Goal: Information Seeking & Learning: Learn about a topic

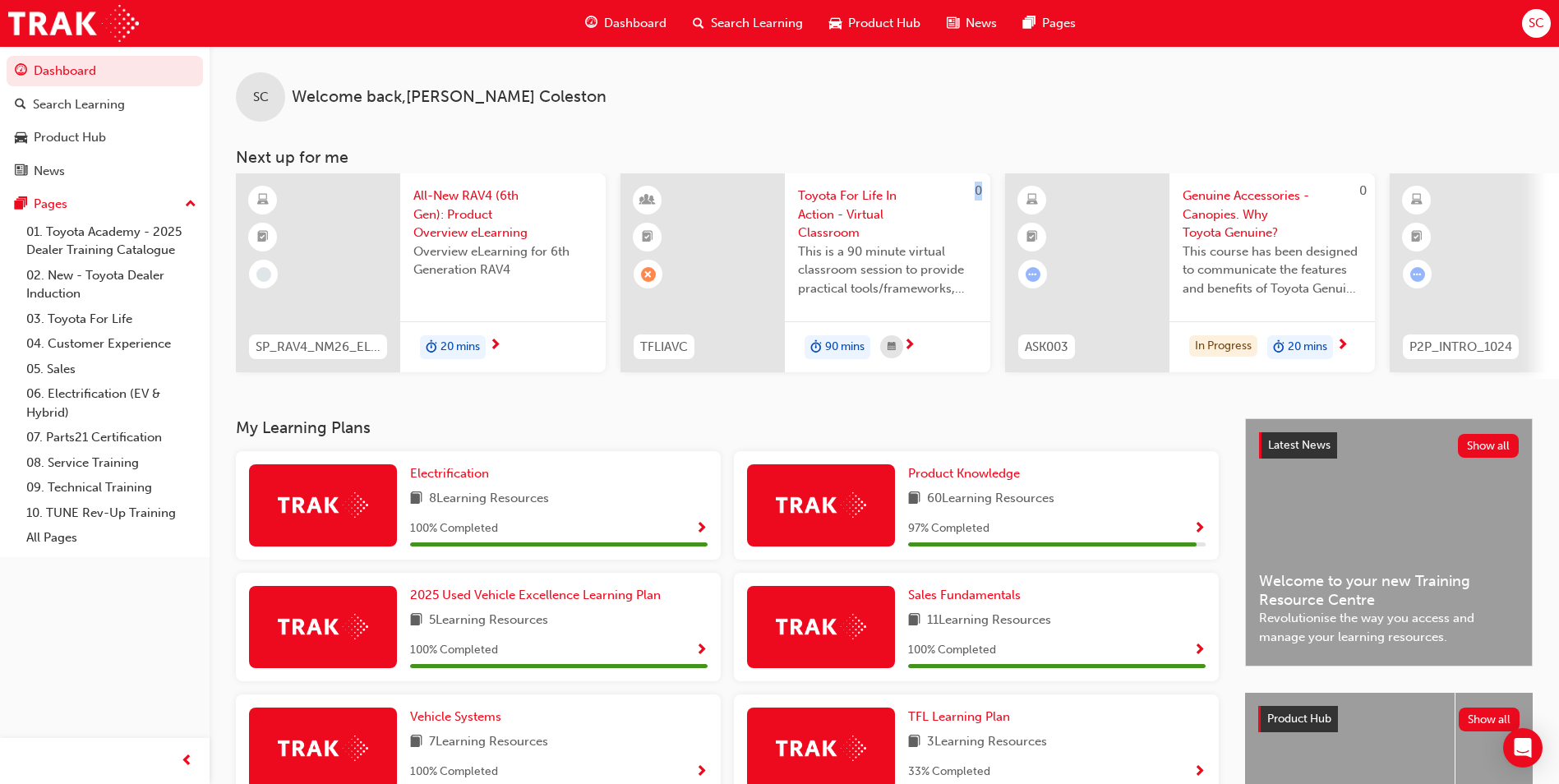
drag, startPoint x: 575, startPoint y: 387, endPoint x: 631, endPoint y: 404, distance: 58.5
click at [631, 404] on div "SC Welcome back , [PERSON_NAME] [PERSON_NAME] Next up for me SP_RAV4_NM26_EL01 …" at bounding box center [884, 232] width 1350 height 373
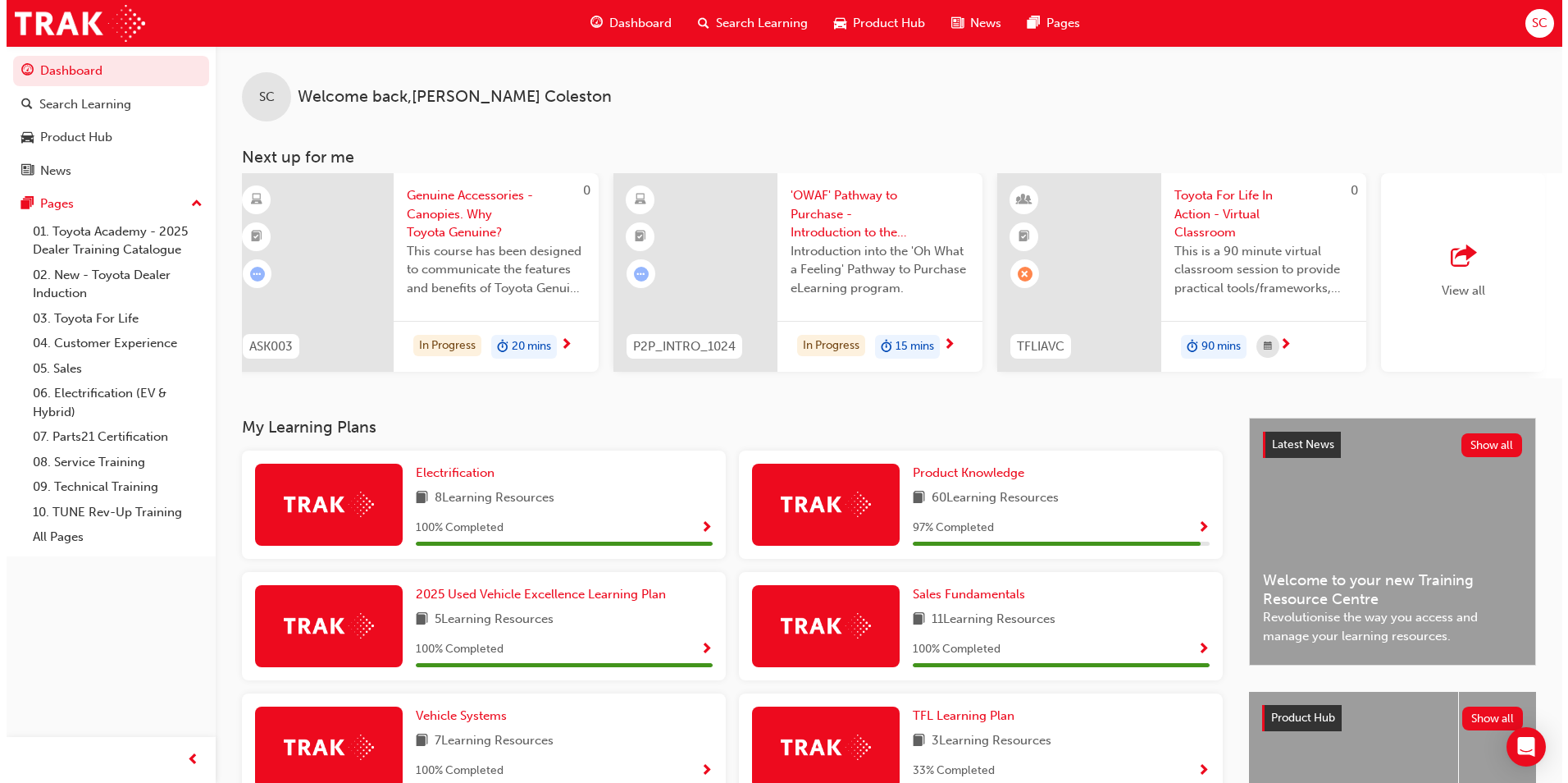
scroll to position [0, 981]
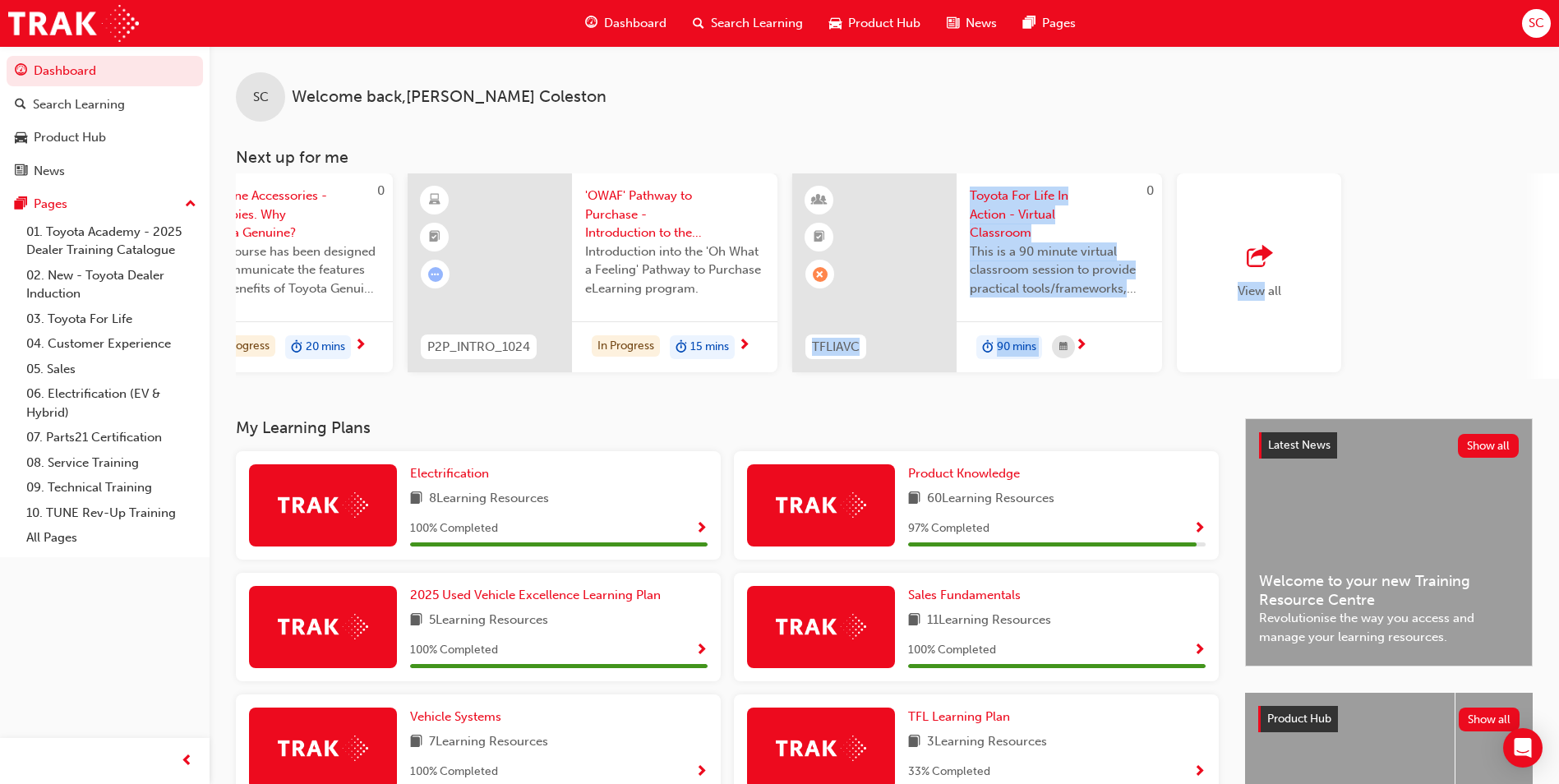
drag, startPoint x: 1202, startPoint y: 398, endPoint x: 890, endPoint y: 397, distance: 312.0
click at [890, 397] on div "SC Welcome back , [PERSON_NAME] [PERSON_NAME] Next up for me SP_RAV4_NM26_EL01 …" at bounding box center [884, 232] width 1350 height 373
click at [111, 139] on div "Product Hub" at bounding box center [104, 137] width 180 height 20
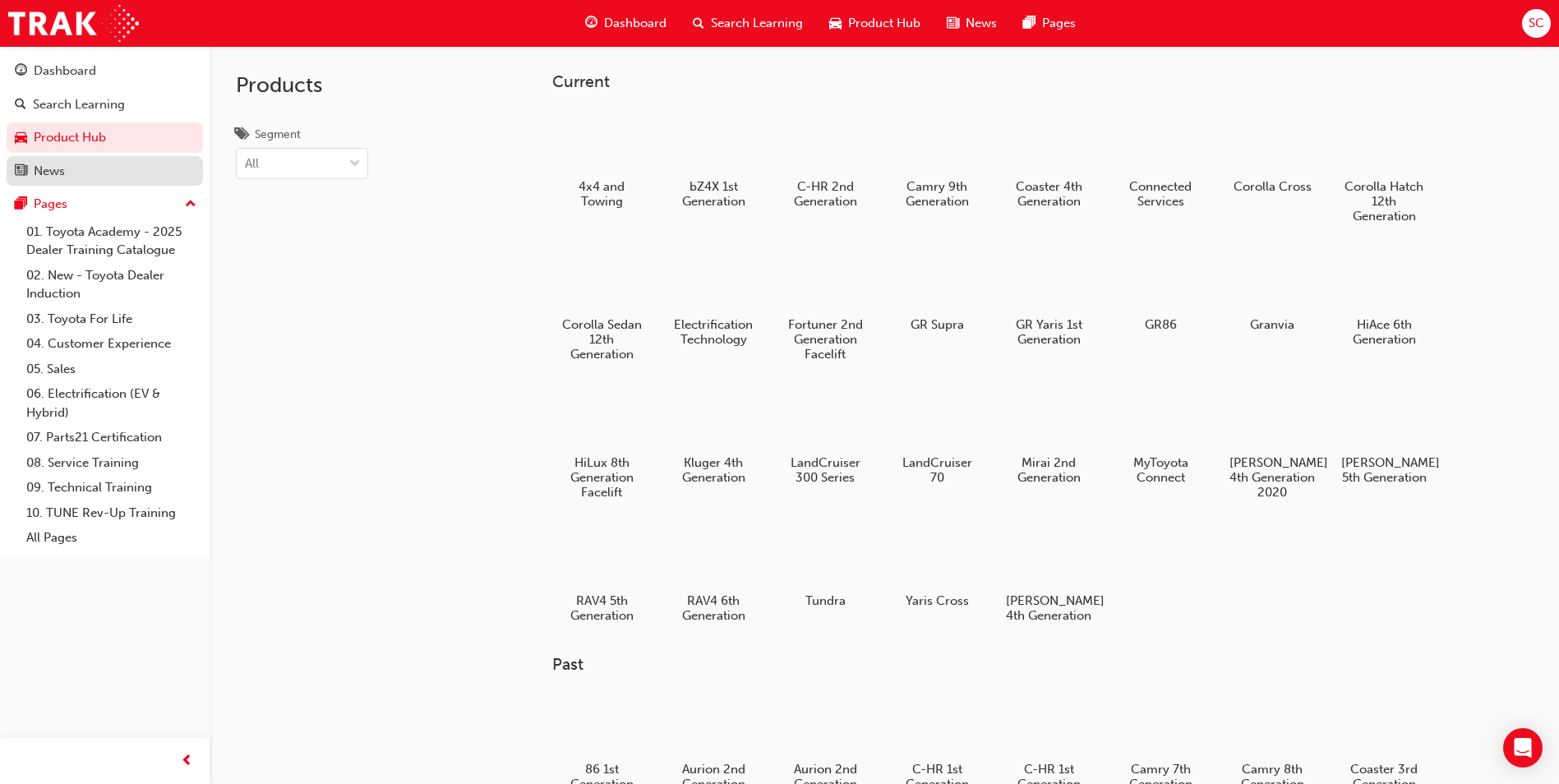
click at [120, 172] on div "News" at bounding box center [104, 172] width 180 height 20
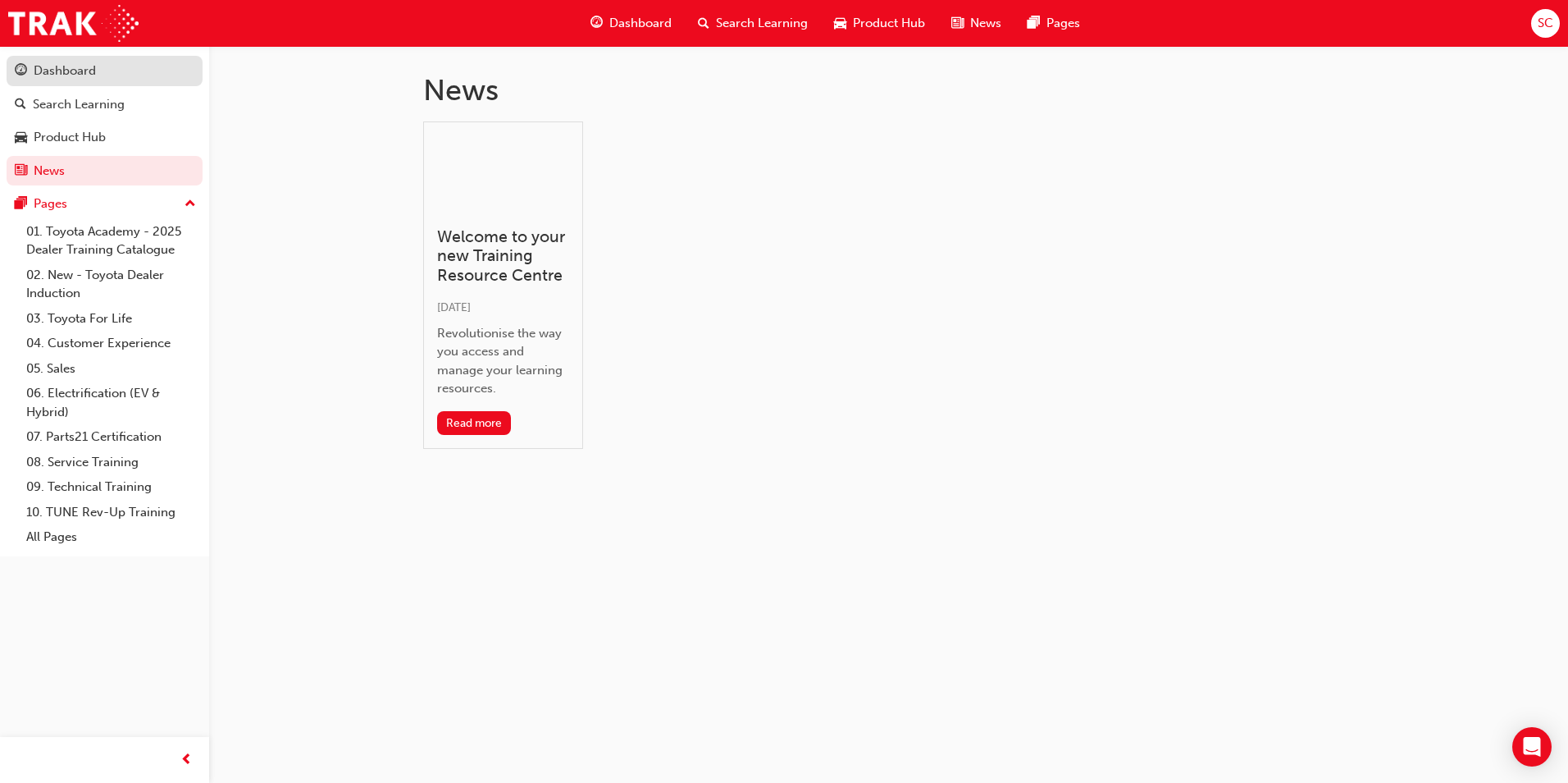
click at [99, 72] on div "Dashboard" at bounding box center [104, 71] width 180 height 20
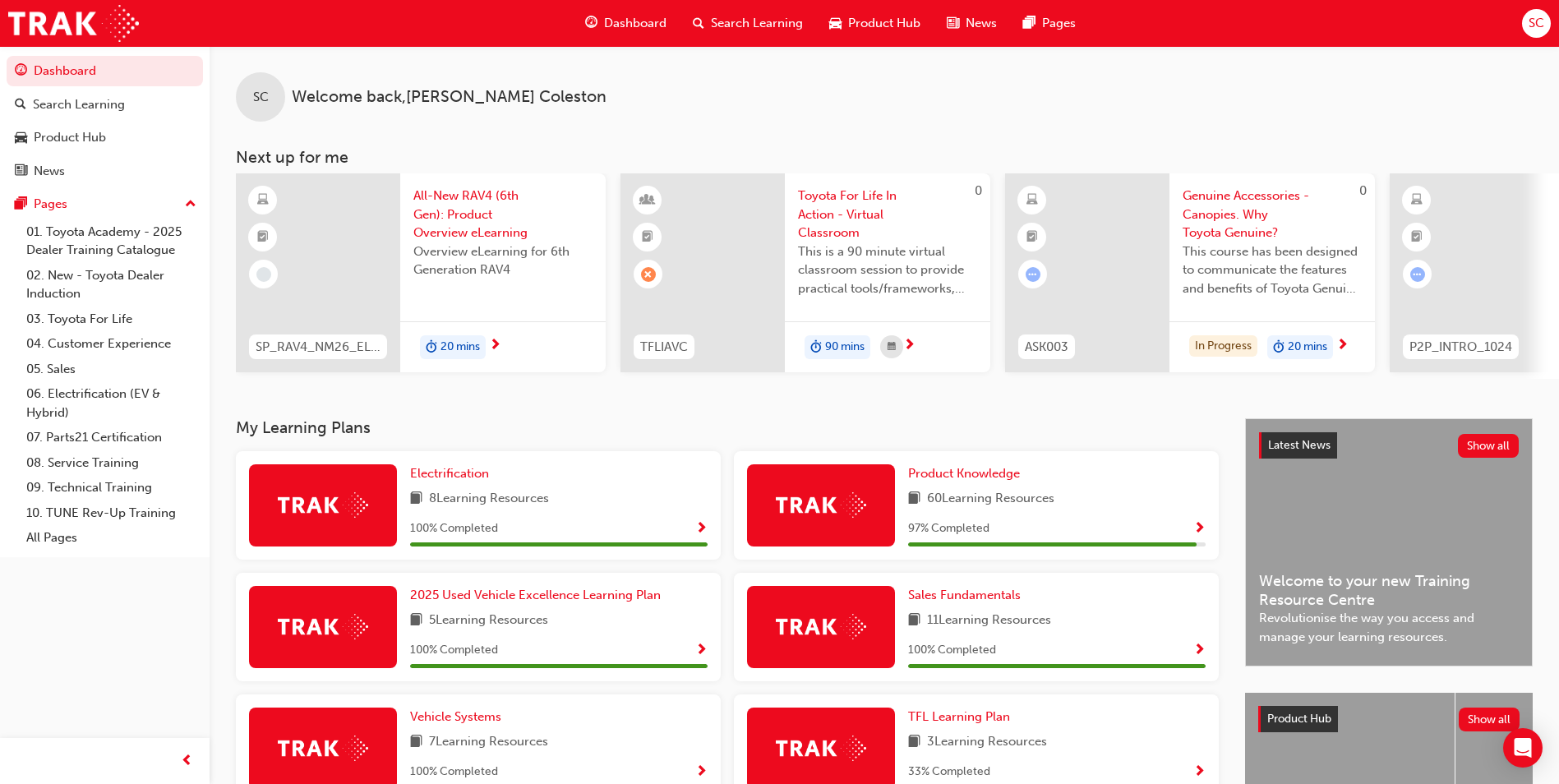
click at [753, 19] on span "Search Learning" at bounding box center [757, 23] width 92 height 18
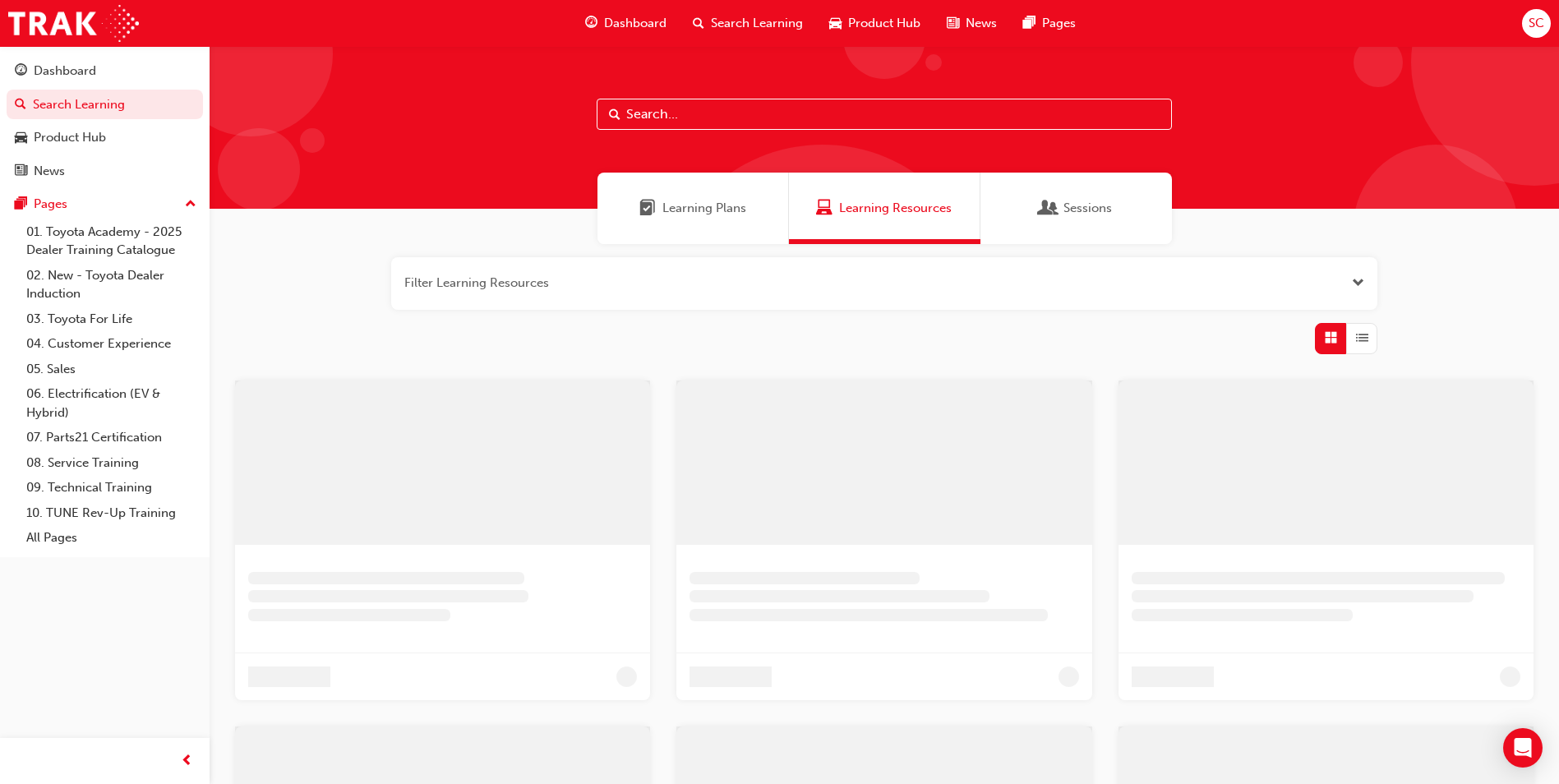
click at [696, 124] on input "text" at bounding box center [885, 114] width 576 height 31
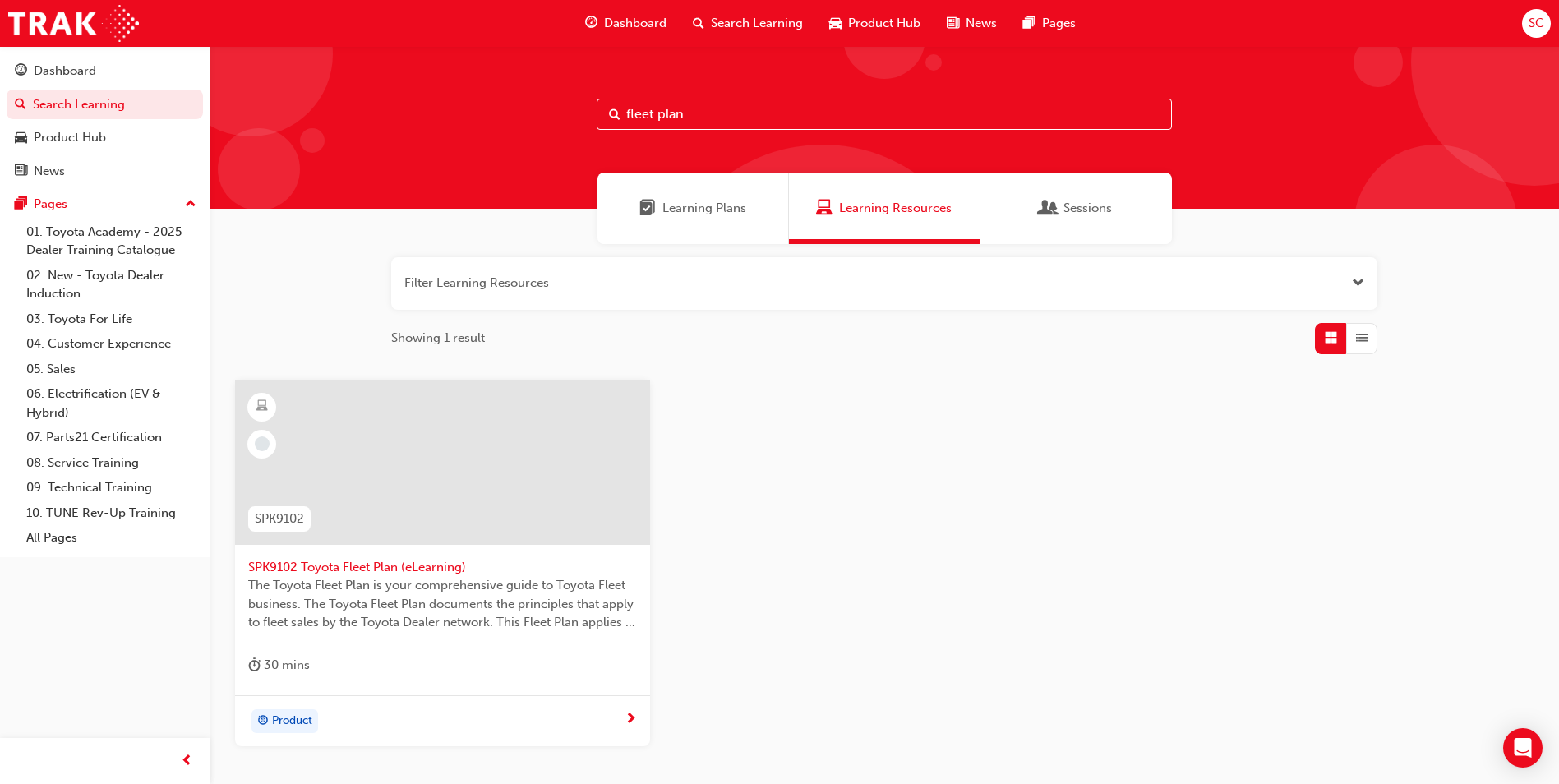
type input "fleet plan"
click at [423, 574] on span "SPK9102 Toyota Fleet Plan (eLearning)" at bounding box center [442, 567] width 388 height 18
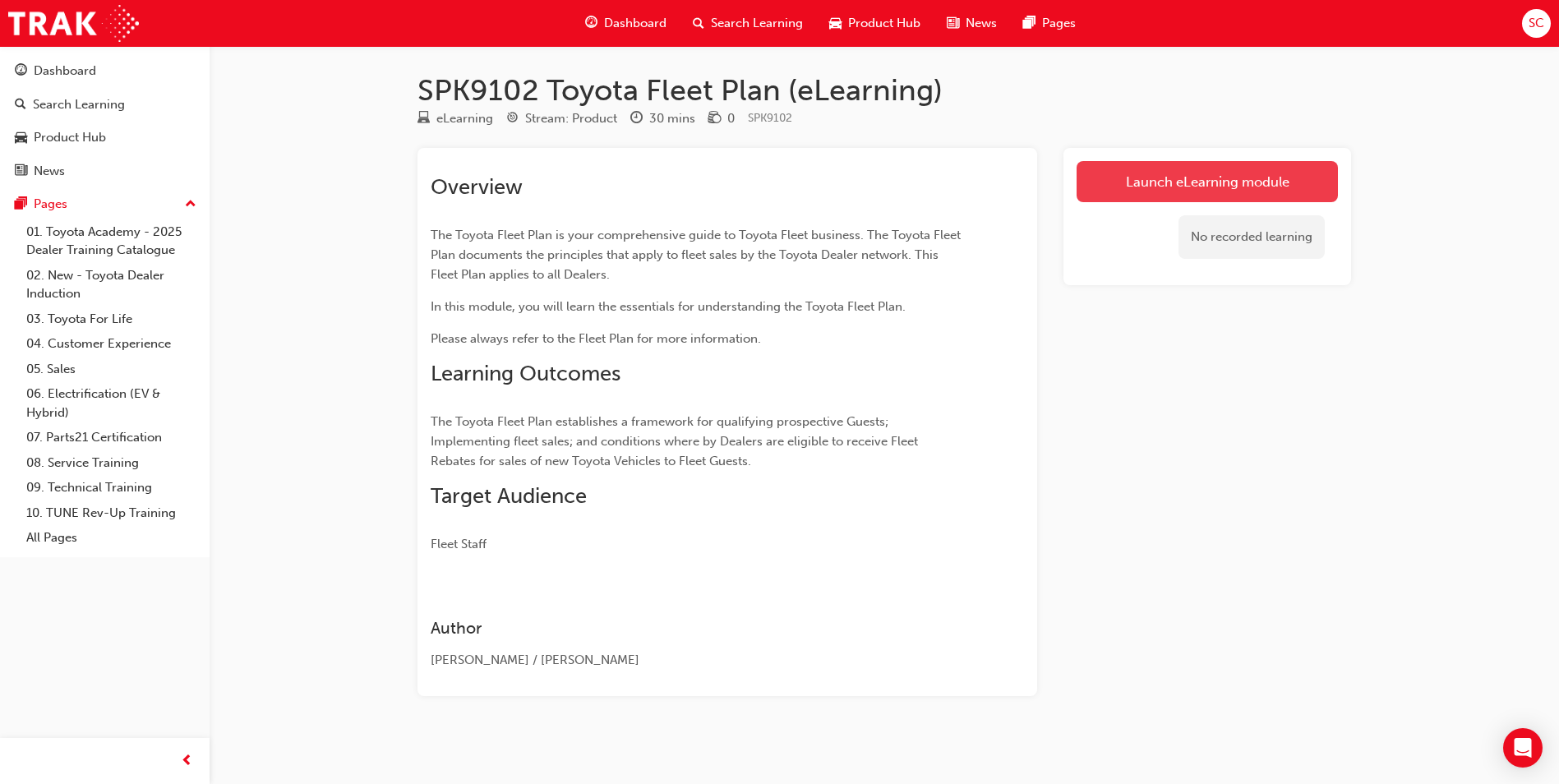
click at [1197, 190] on link "Launch eLearning module" at bounding box center [1207, 182] width 261 height 42
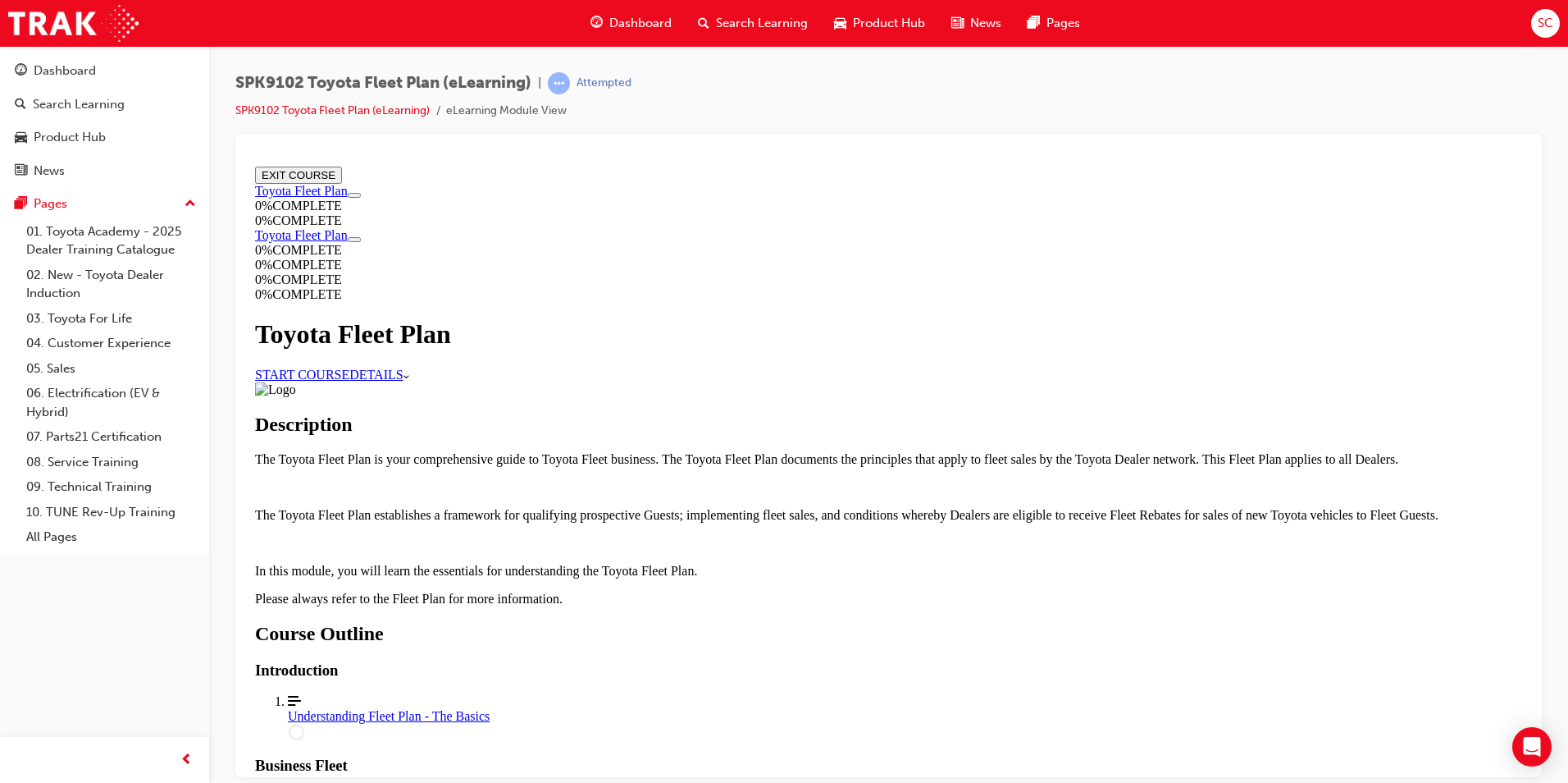
click at [349, 380] on link "START COURSE" at bounding box center [302, 373] width 94 height 14
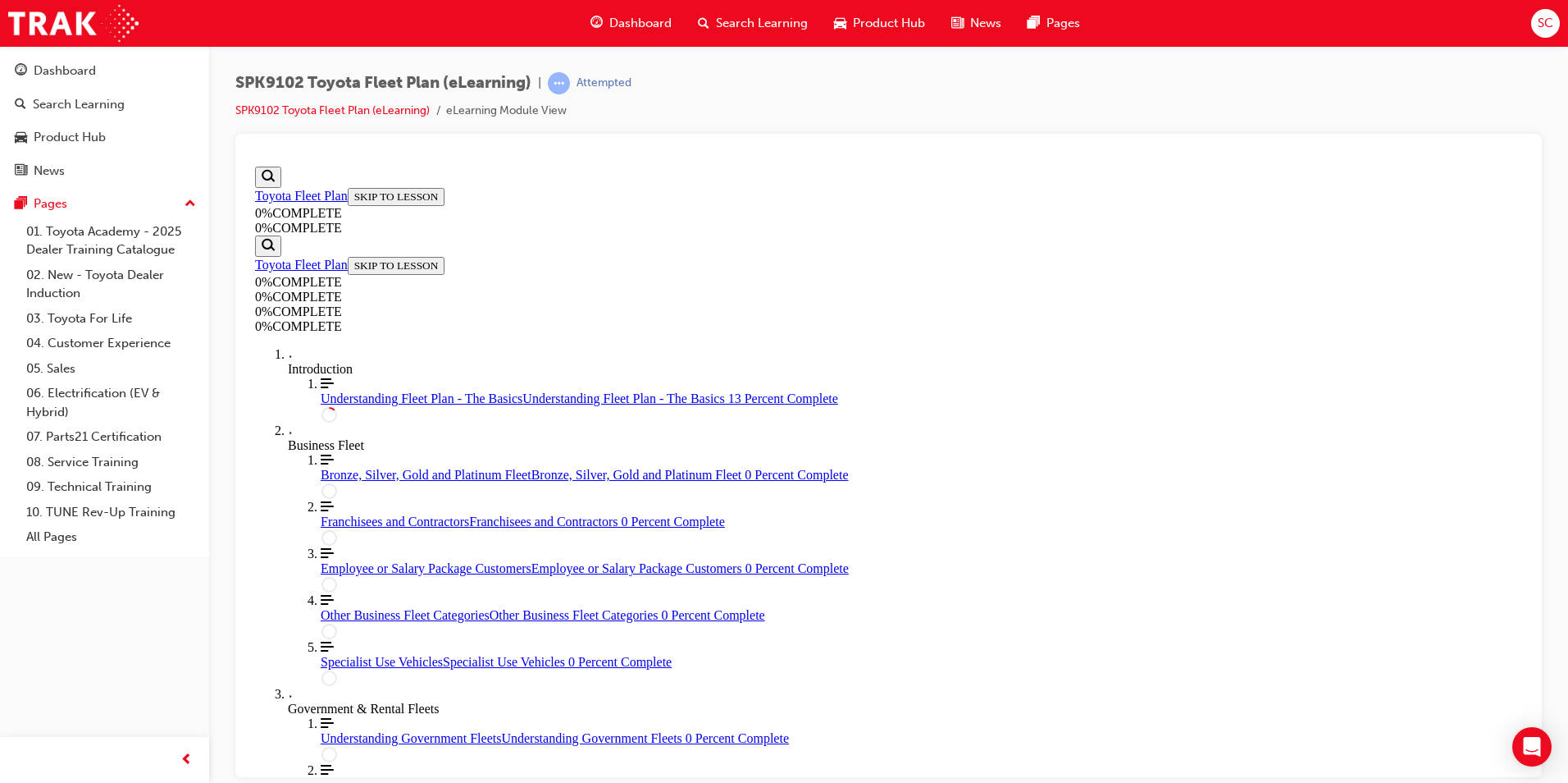
scroll to position [221, 0]
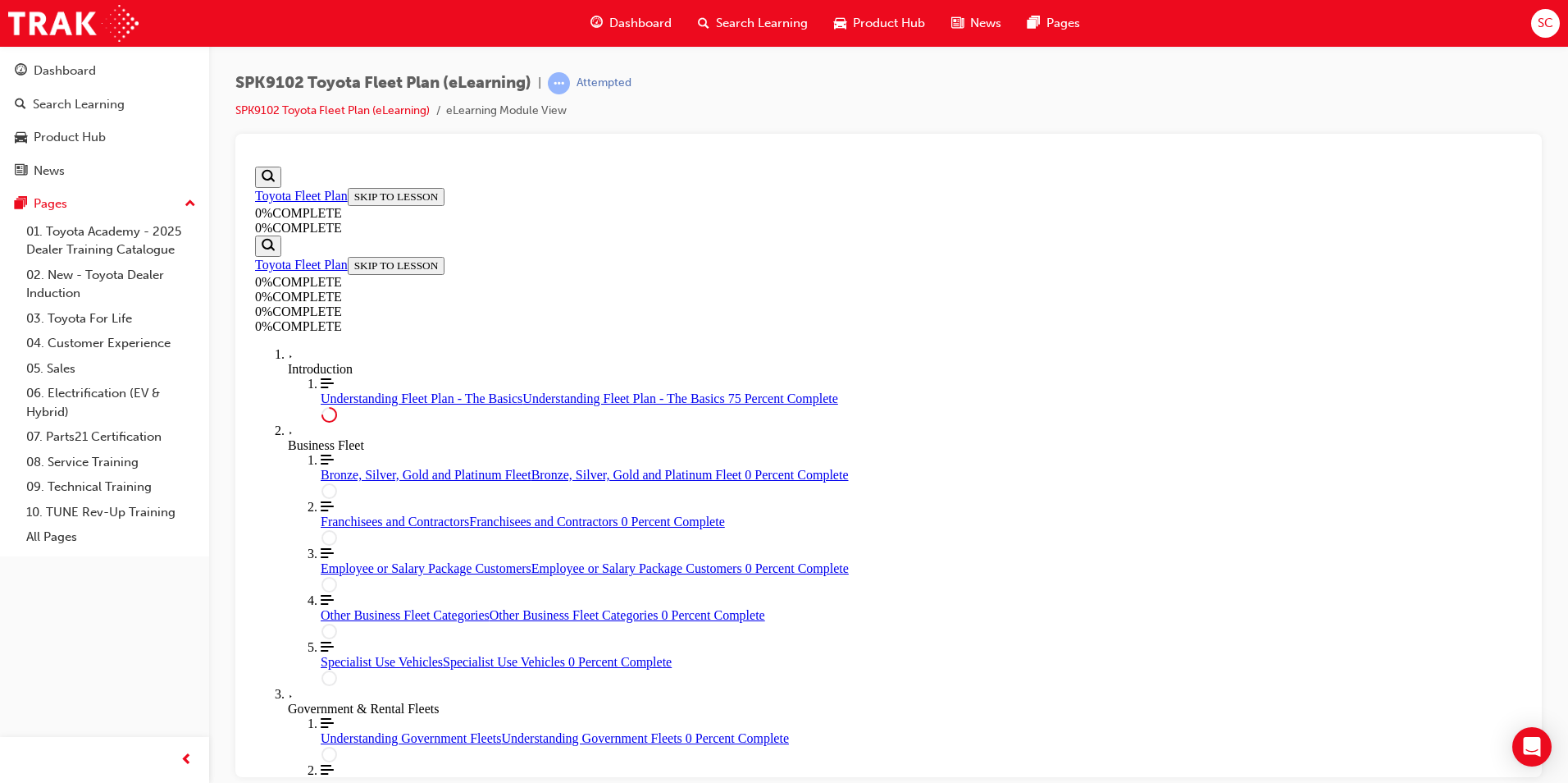
scroll to position [2876, 0]
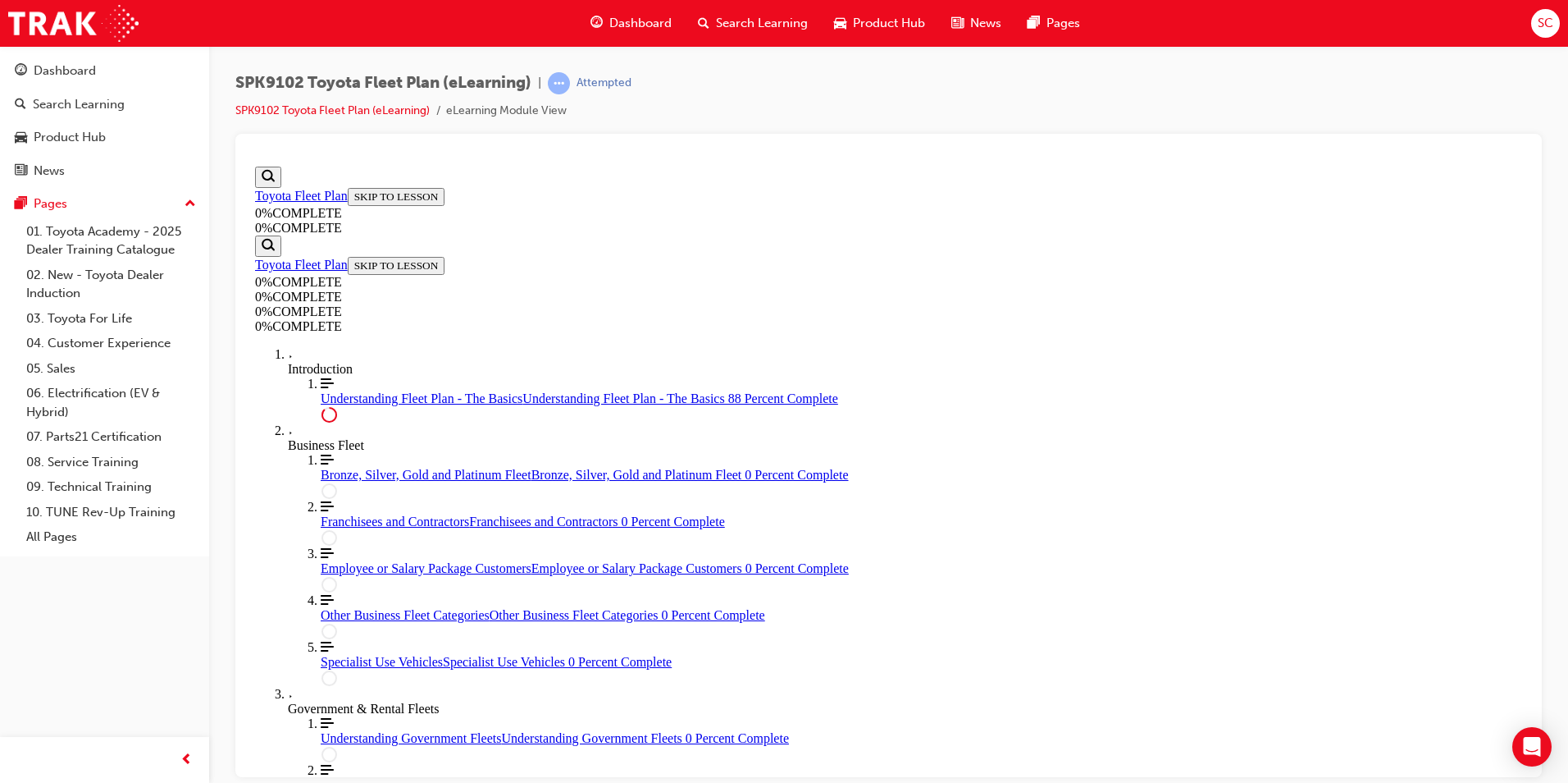
scroll to position [3790, 0]
drag, startPoint x: 988, startPoint y: 495, endPoint x: 988, endPoint y: 508, distance: 13.0
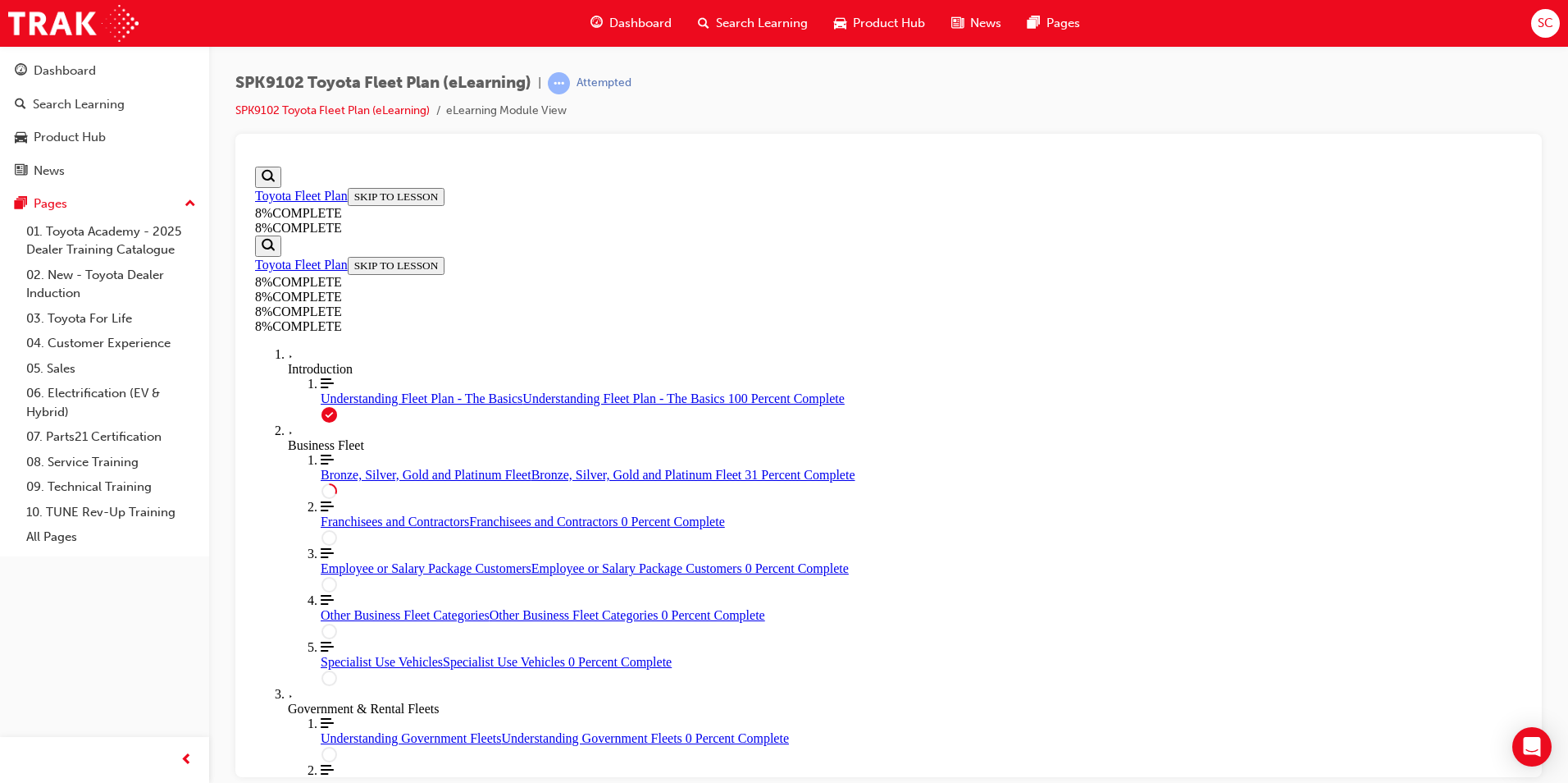
scroll to position [1698, 0]
drag, startPoint x: 912, startPoint y: 302, endPoint x: 1074, endPoint y: 303, distance: 162.0
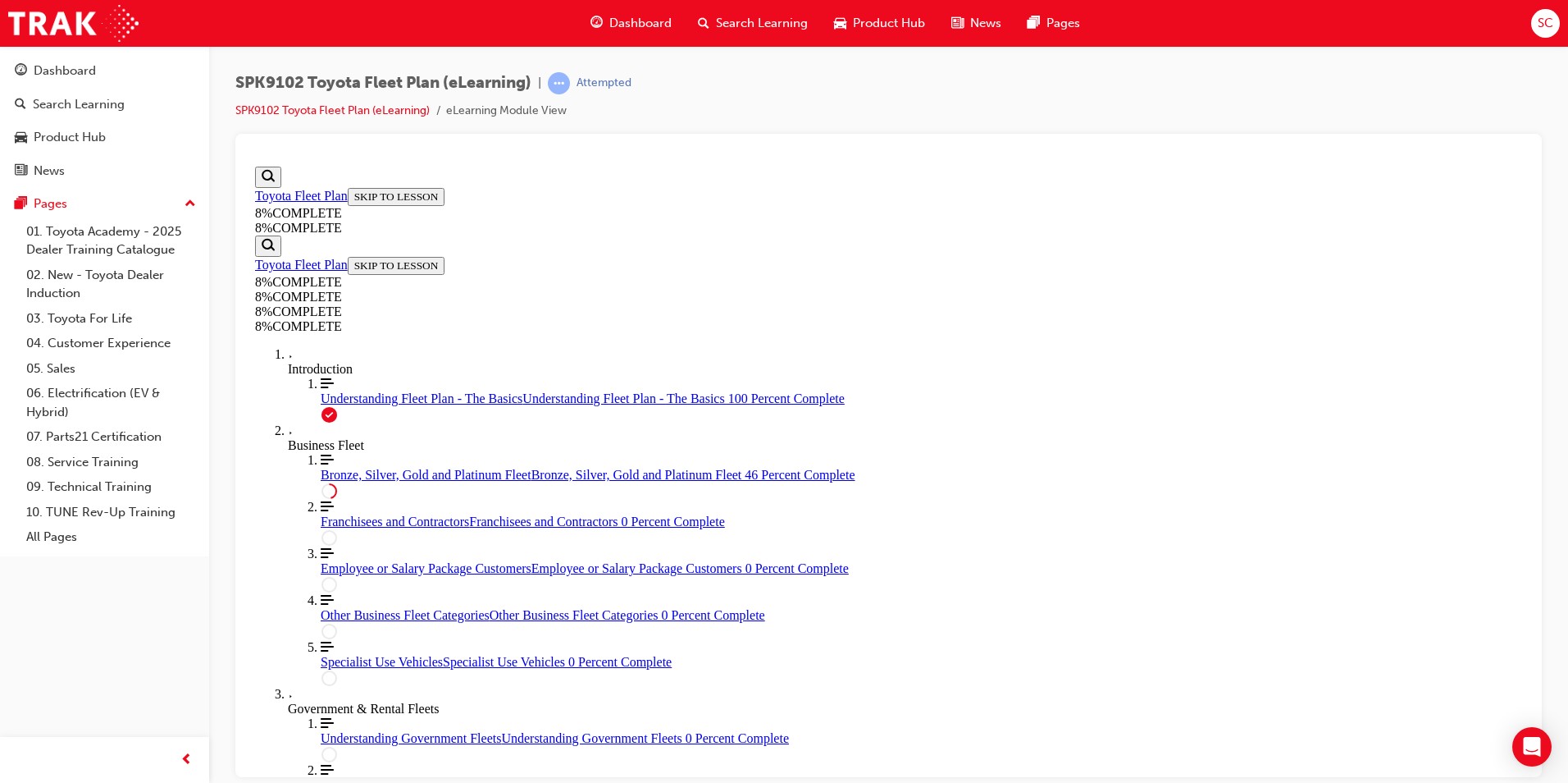
drag, startPoint x: 920, startPoint y: 407, endPoint x: 1120, endPoint y: 418, distance: 200.3
drag, startPoint x: 975, startPoint y: 411, endPoint x: 1060, endPoint y: 298, distance: 141.4
drag, startPoint x: 867, startPoint y: 424, endPoint x: 1007, endPoint y: 438, distance: 140.7
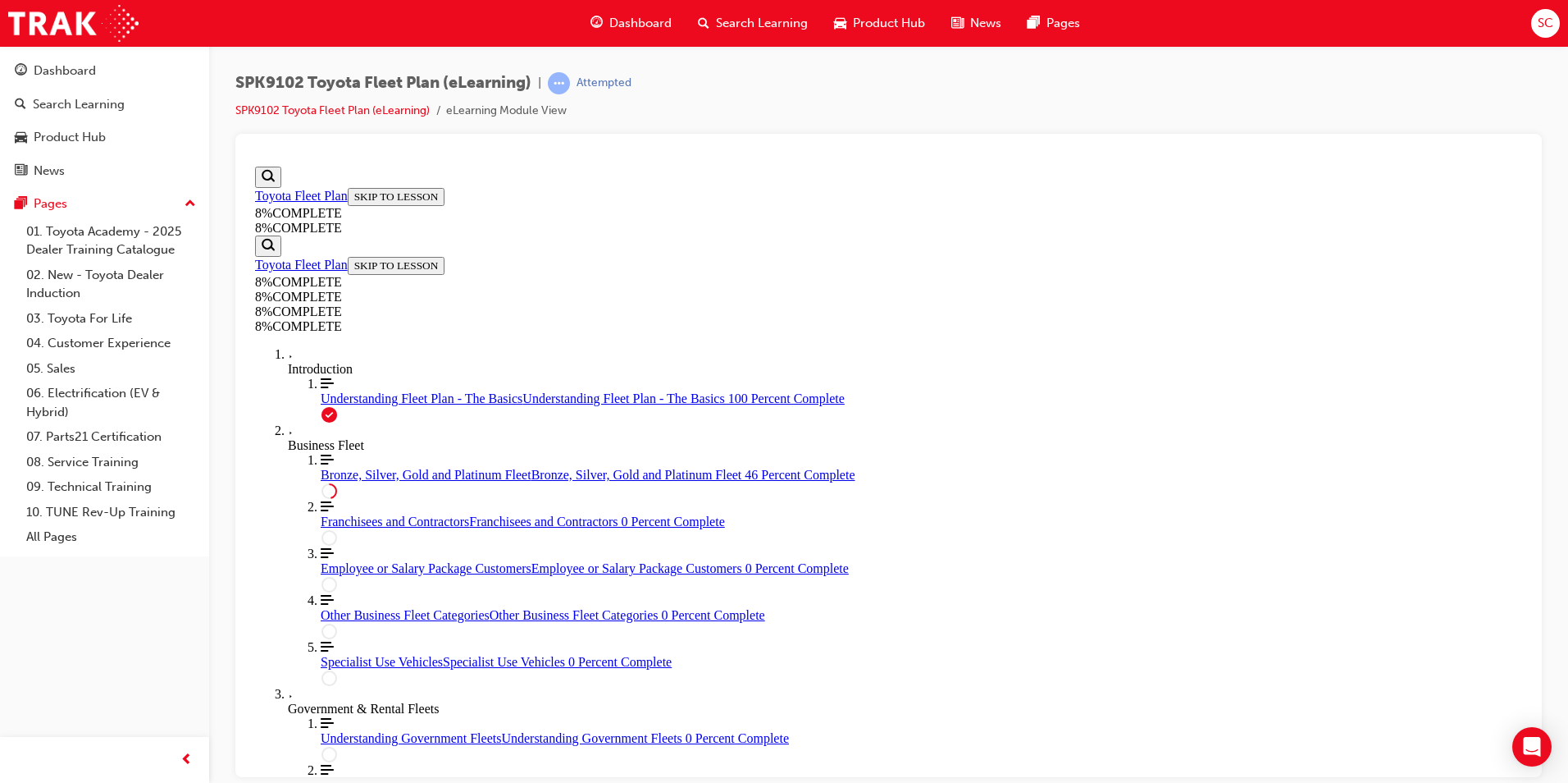
drag, startPoint x: 884, startPoint y: 606, endPoint x: 944, endPoint y: 297, distance: 314.8
drag, startPoint x: 899, startPoint y: 584, endPoint x: 1036, endPoint y: 586, distance: 137.0
drag, startPoint x: 831, startPoint y: 469, endPoint x: 973, endPoint y: 466, distance: 142.0
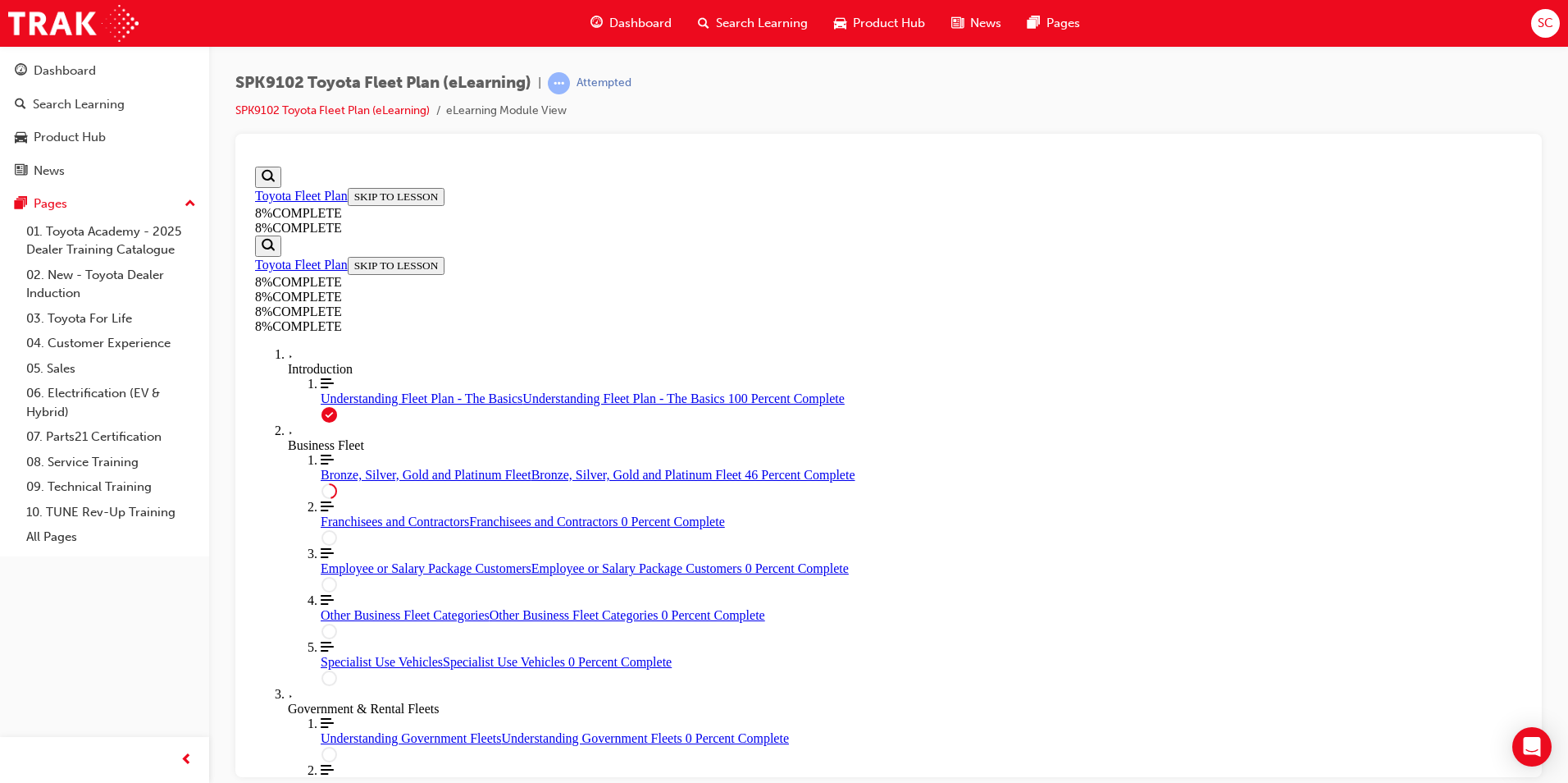
drag, startPoint x: 954, startPoint y: 410, endPoint x: 1022, endPoint y: 508, distance: 119.3
drag, startPoint x: 851, startPoint y: 414, endPoint x: 883, endPoint y: 450, distance: 48.2
drag, startPoint x: 883, startPoint y: 450, endPoint x: 958, endPoint y: 542, distance: 118.7
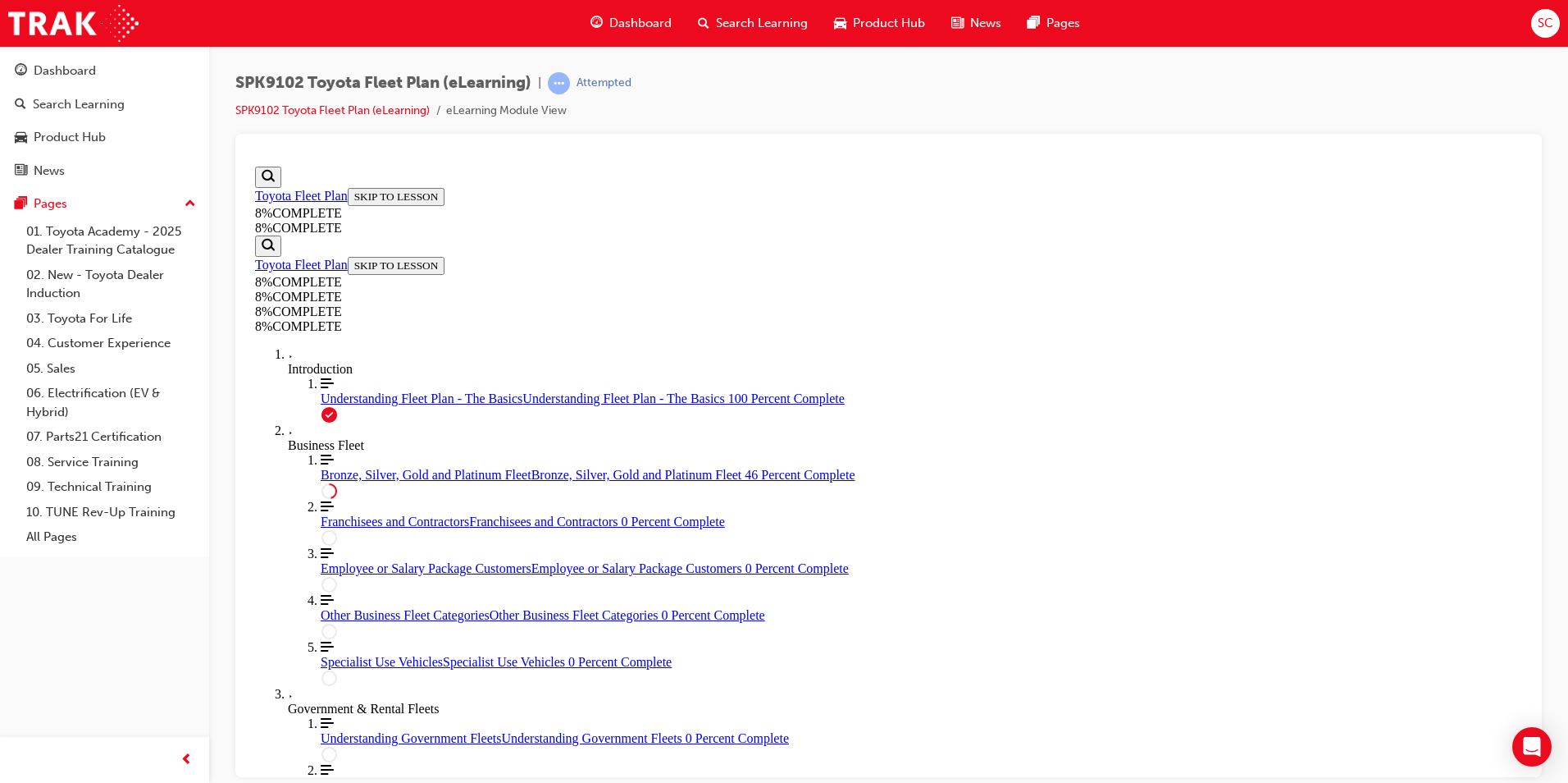
drag, startPoint x: 960, startPoint y: 392, endPoint x: 1060, endPoint y: 380, distance: 100.7
drag, startPoint x: 884, startPoint y: 355, endPoint x: 928, endPoint y: 354, distance: 44.0
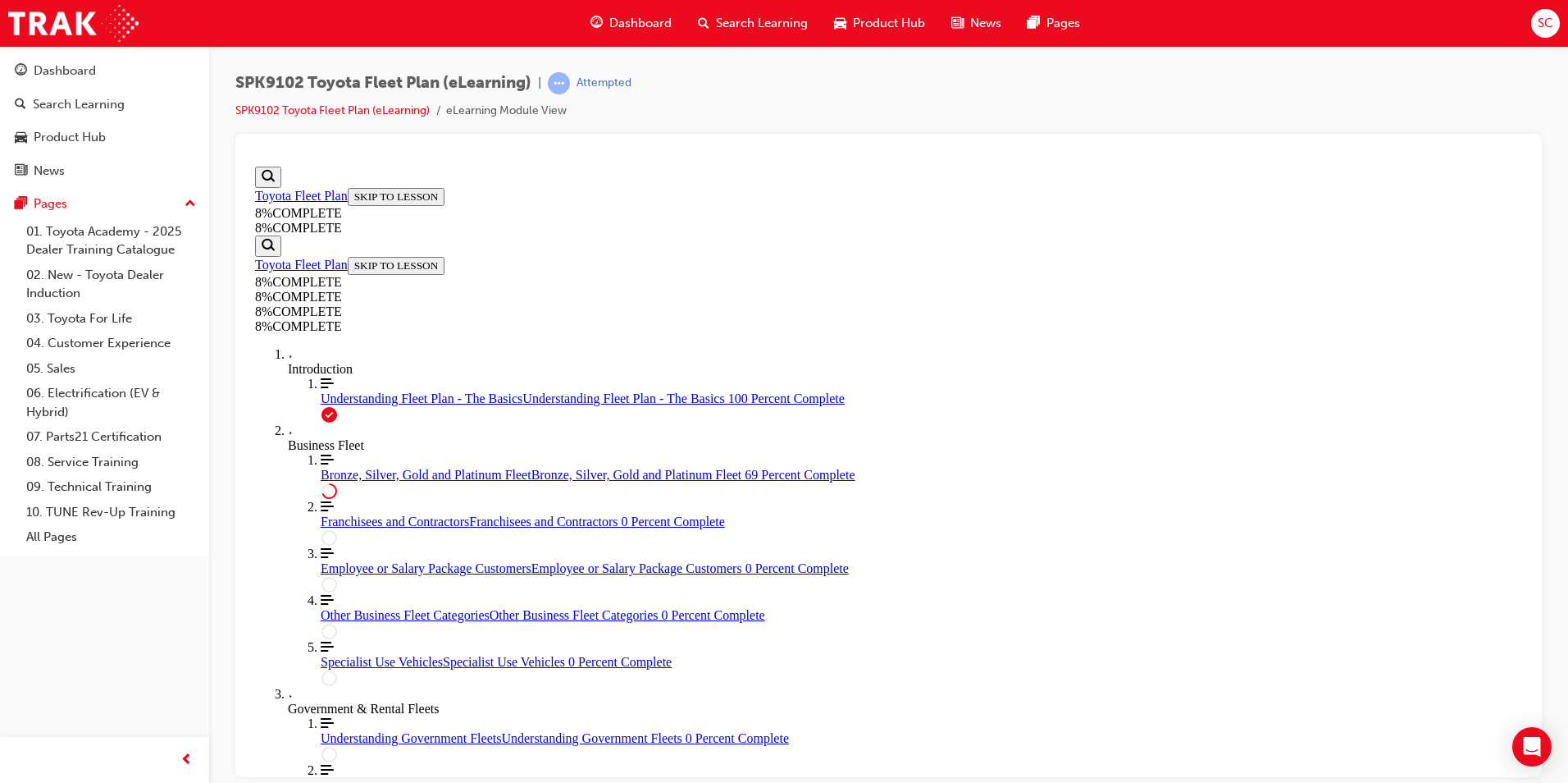
drag, startPoint x: 916, startPoint y: 426, endPoint x: 1042, endPoint y: 522, distance: 158.4
drag, startPoint x: 807, startPoint y: 598, endPoint x: 910, endPoint y: 590, distance: 103.3
drag, startPoint x: 835, startPoint y: 409, endPoint x: 924, endPoint y: 429, distance: 91.2
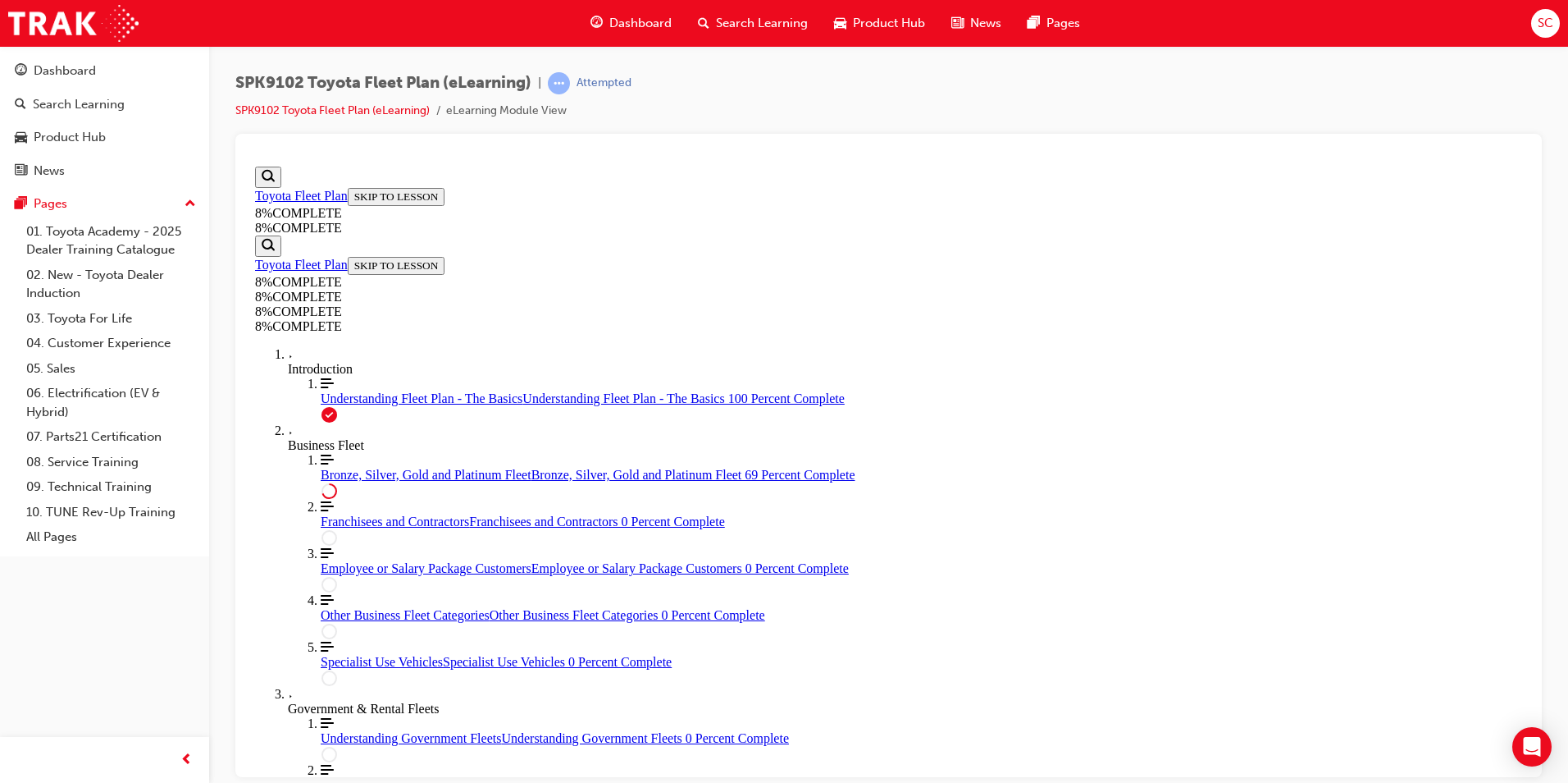
drag, startPoint x: 875, startPoint y: 470, endPoint x: 889, endPoint y: 475, distance: 14.9
drag, startPoint x: 889, startPoint y: 475, endPoint x: 892, endPoint y: 530, distance: 55.1
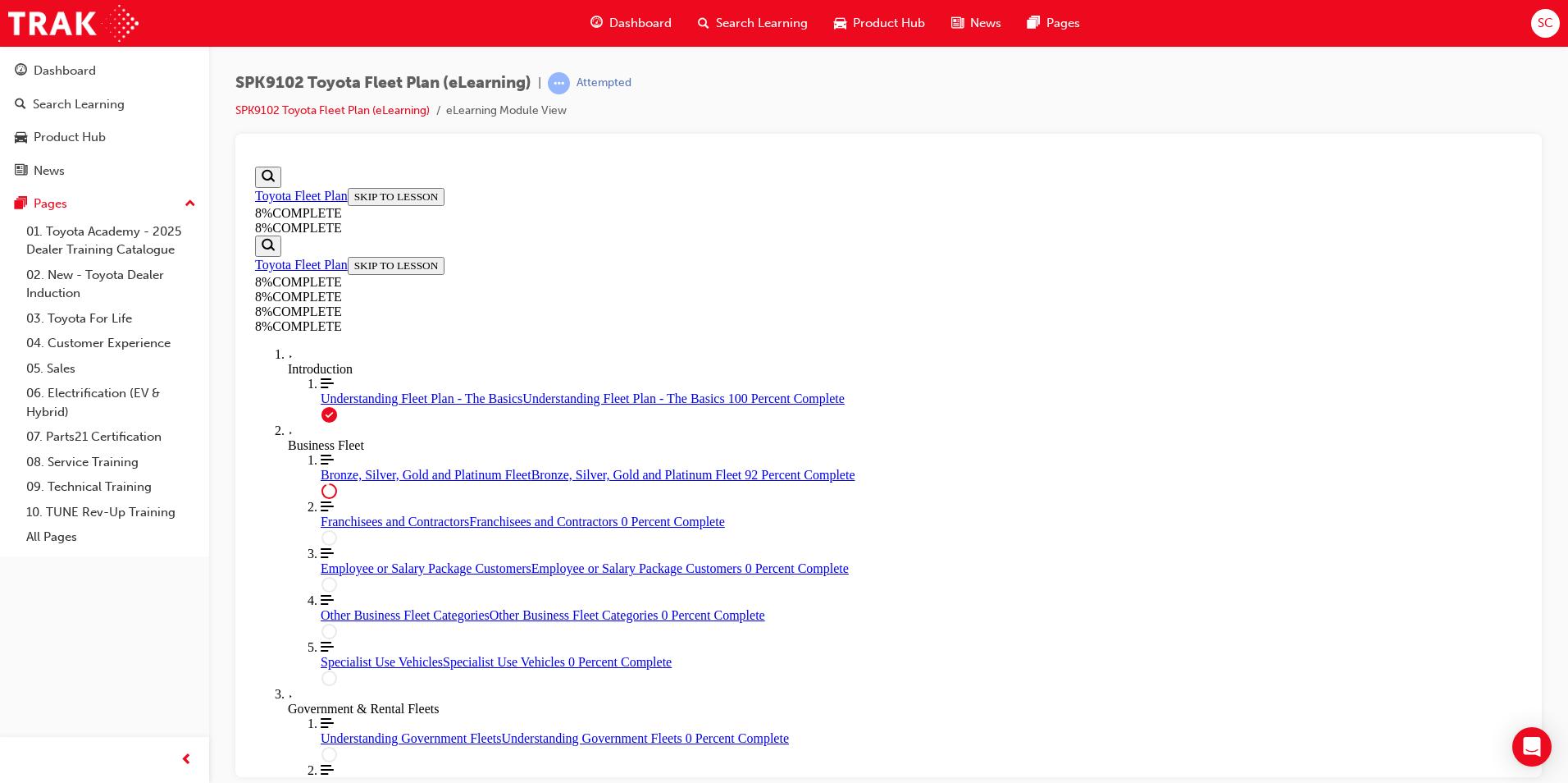
drag, startPoint x: 912, startPoint y: 522, endPoint x: 1000, endPoint y: 443, distance: 118.3
drag, startPoint x: 910, startPoint y: 521, endPoint x: 947, endPoint y: 516, distance: 37.3
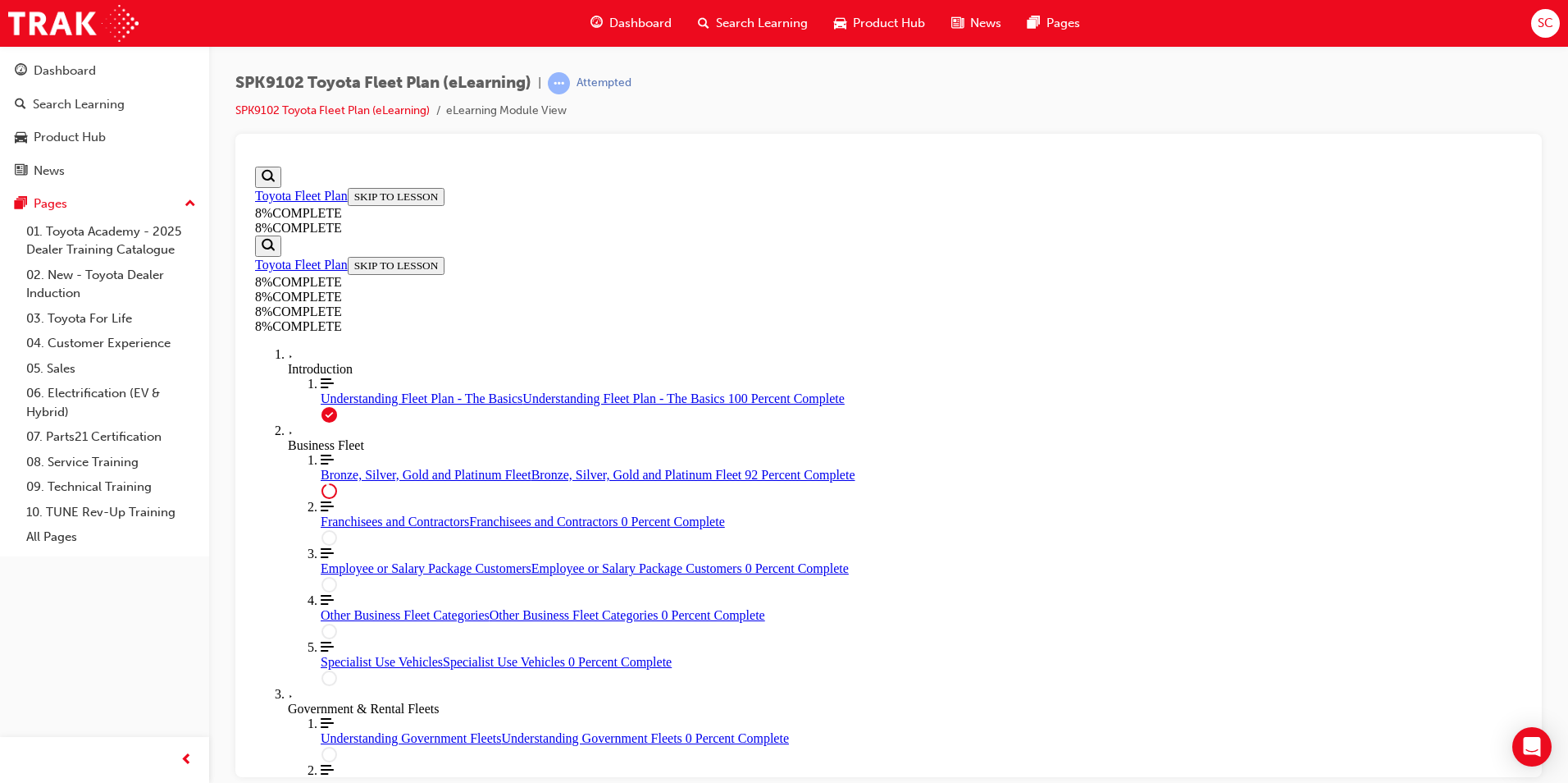
drag, startPoint x: 906, startPoint y: 590, endPoint x: 976, endPoint y: 584, distance: 70.3
drag, startPoint x: 923, startPoint y: 520, endPoint x: 948, endPoint y: 449, distance: 75.3
drag, startPoint x: 863, startPoint y: 547, endPoint x: 920, endPoint y: 547, distance: 57.0
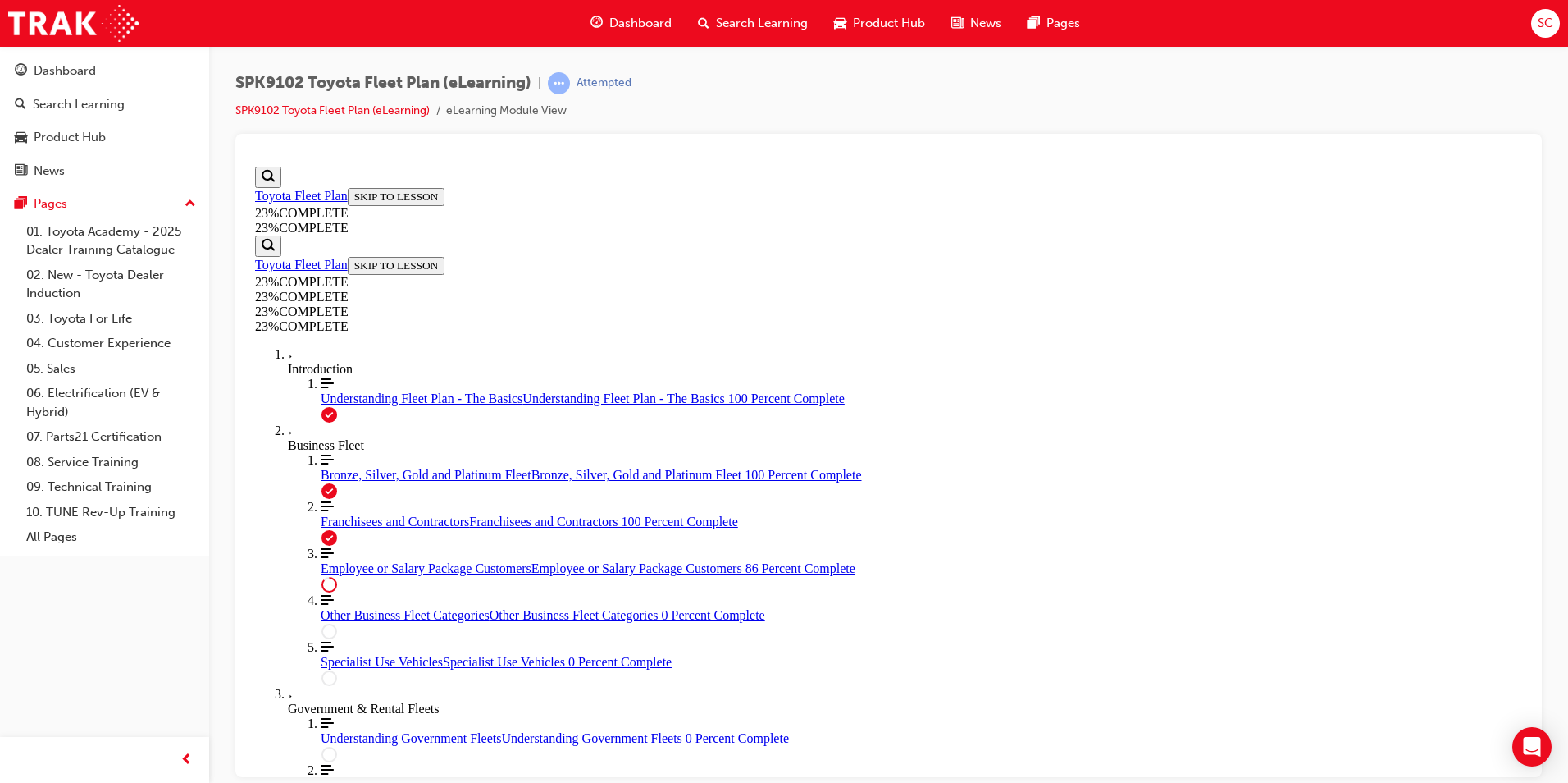
scroll to position [1847, 0]
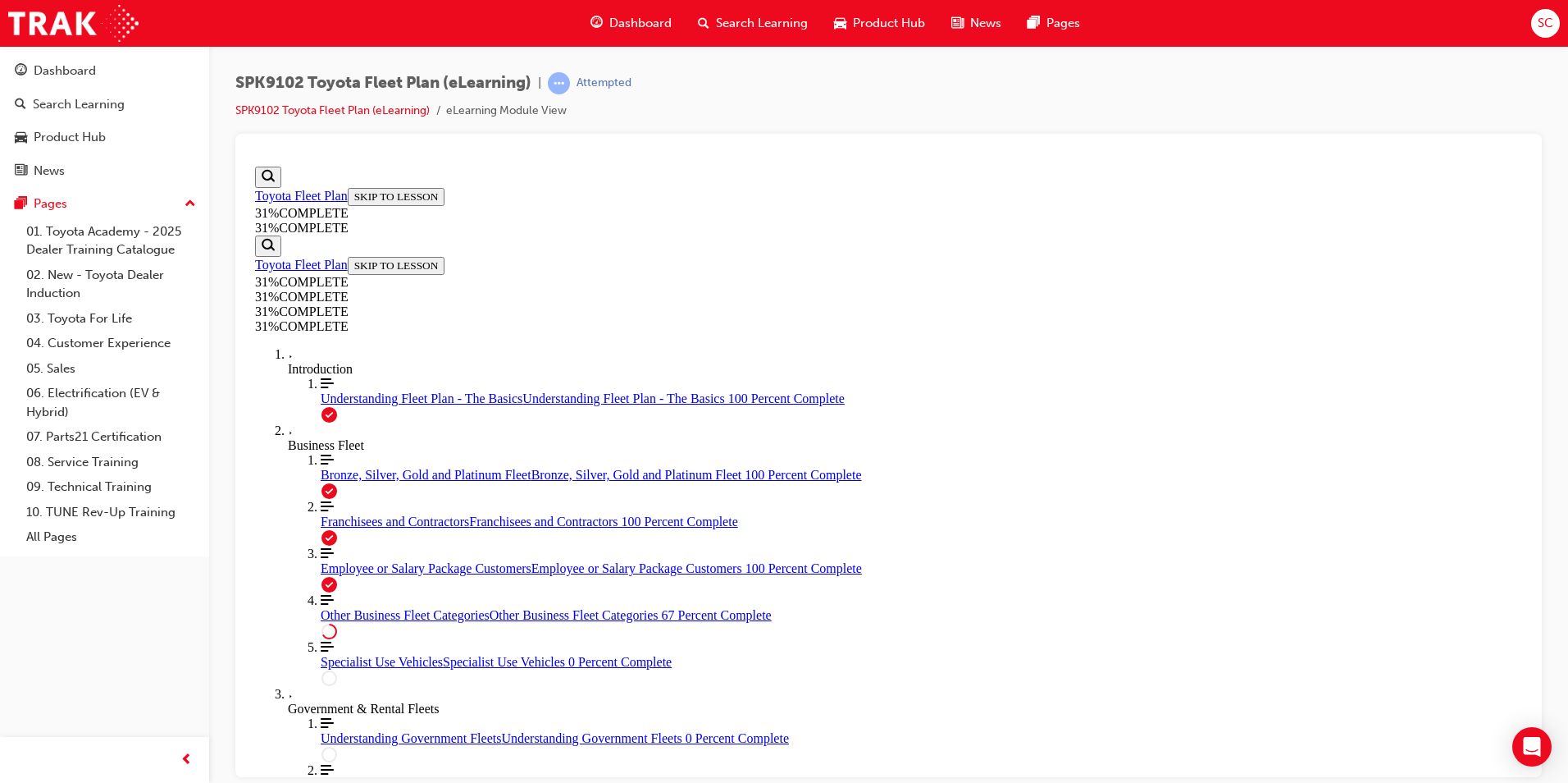
scroll to position [3010, 0]
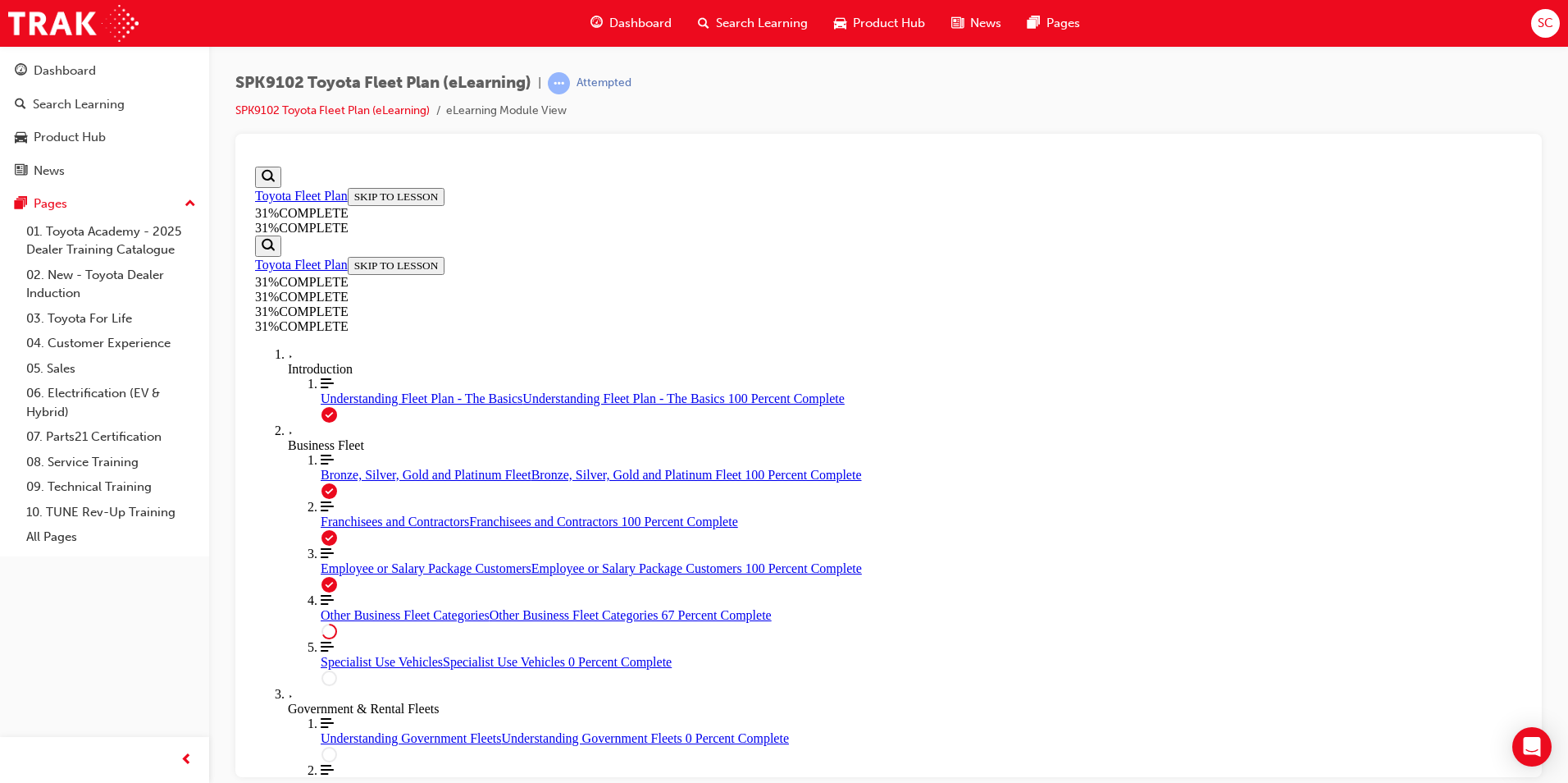
scroll to position [4187, 0]
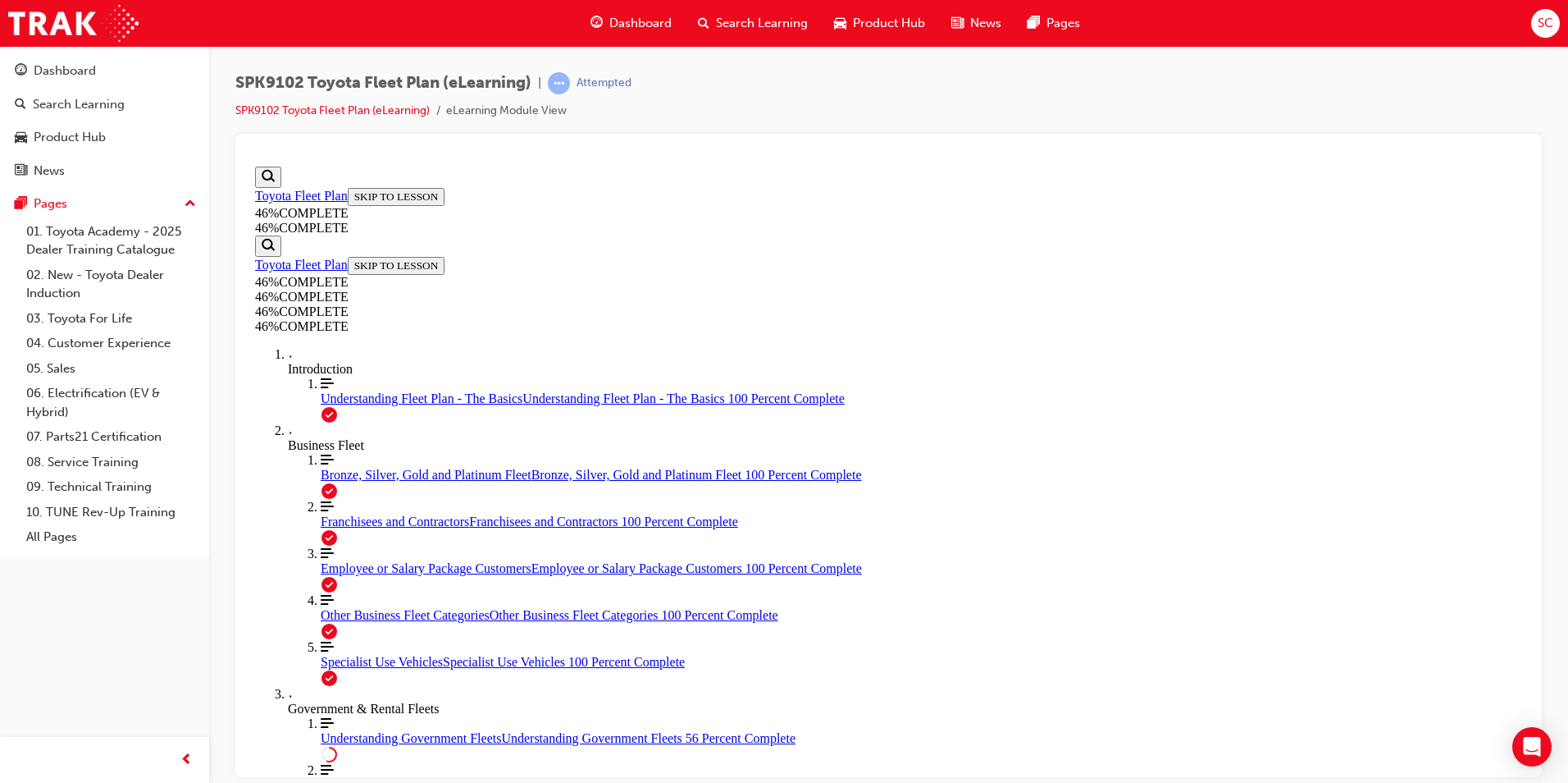
click at [1530, 598] on div at bounding box center [889, 455] width 1307 height 643
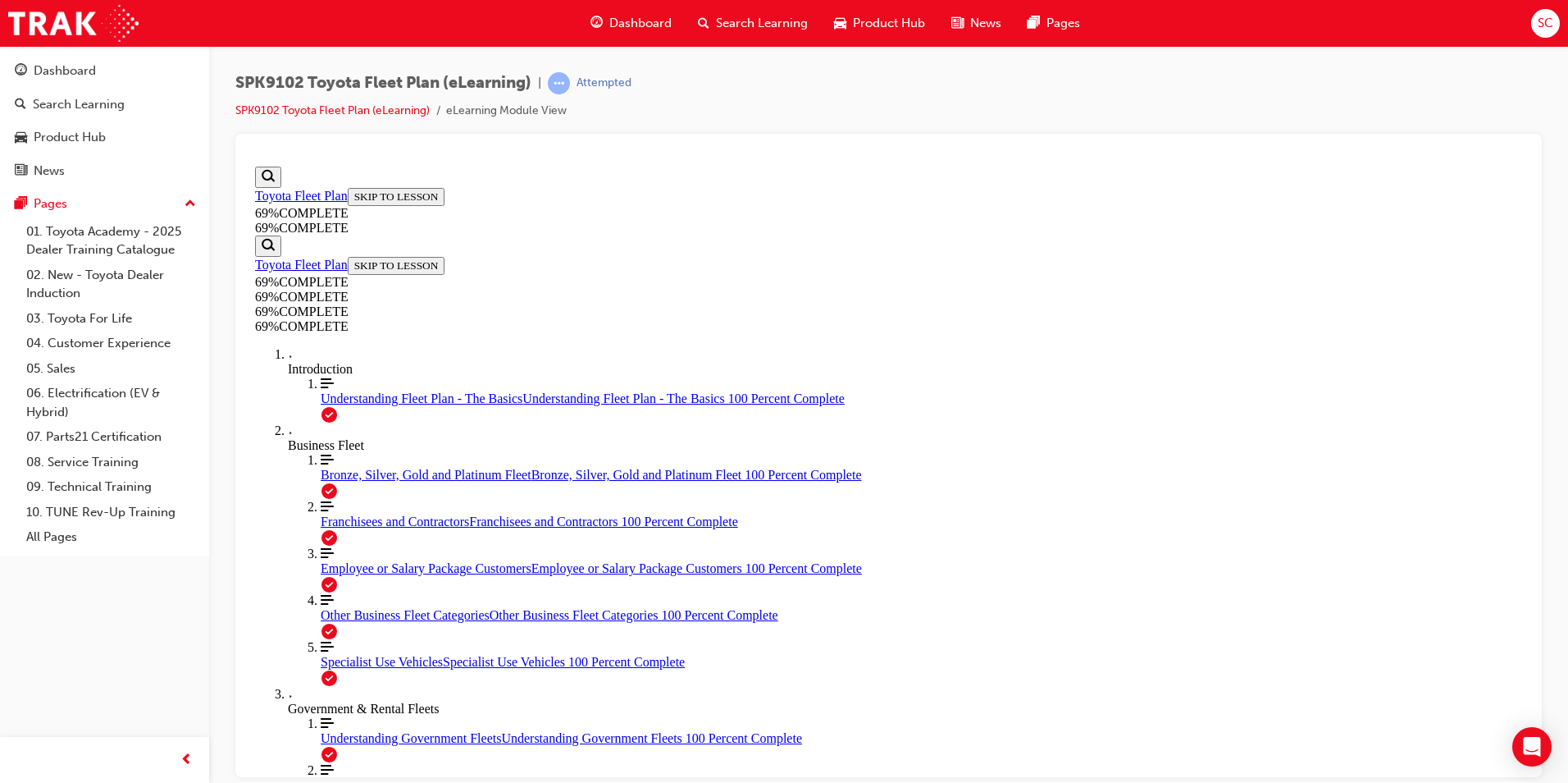
scroll to position [3036, 0]
drag, startPoint x: 997, startPoint y: 544, endPoint x: 1040, endPoint y: 537, distance: 43.6
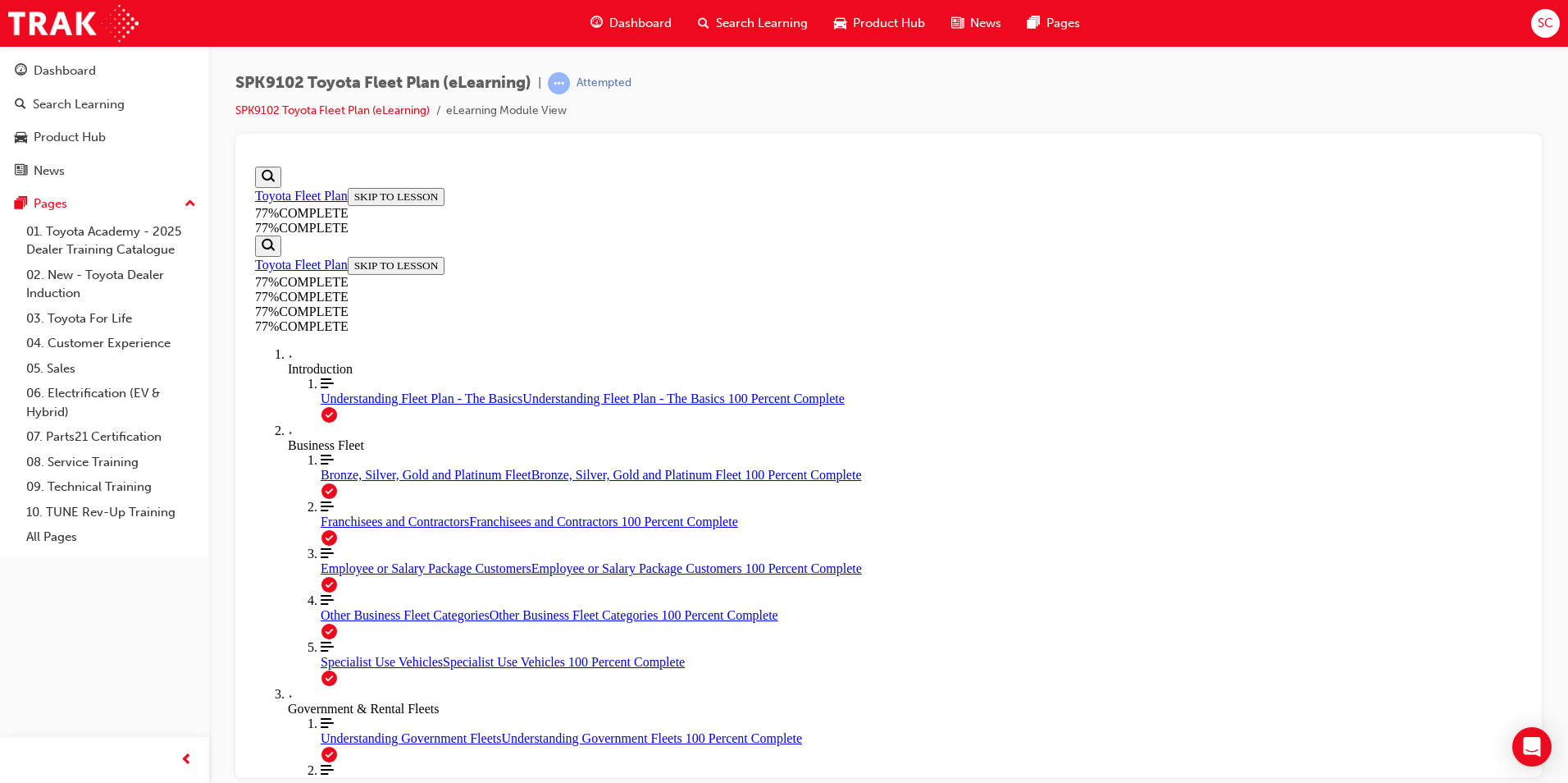
scroll to position [1617, 0]
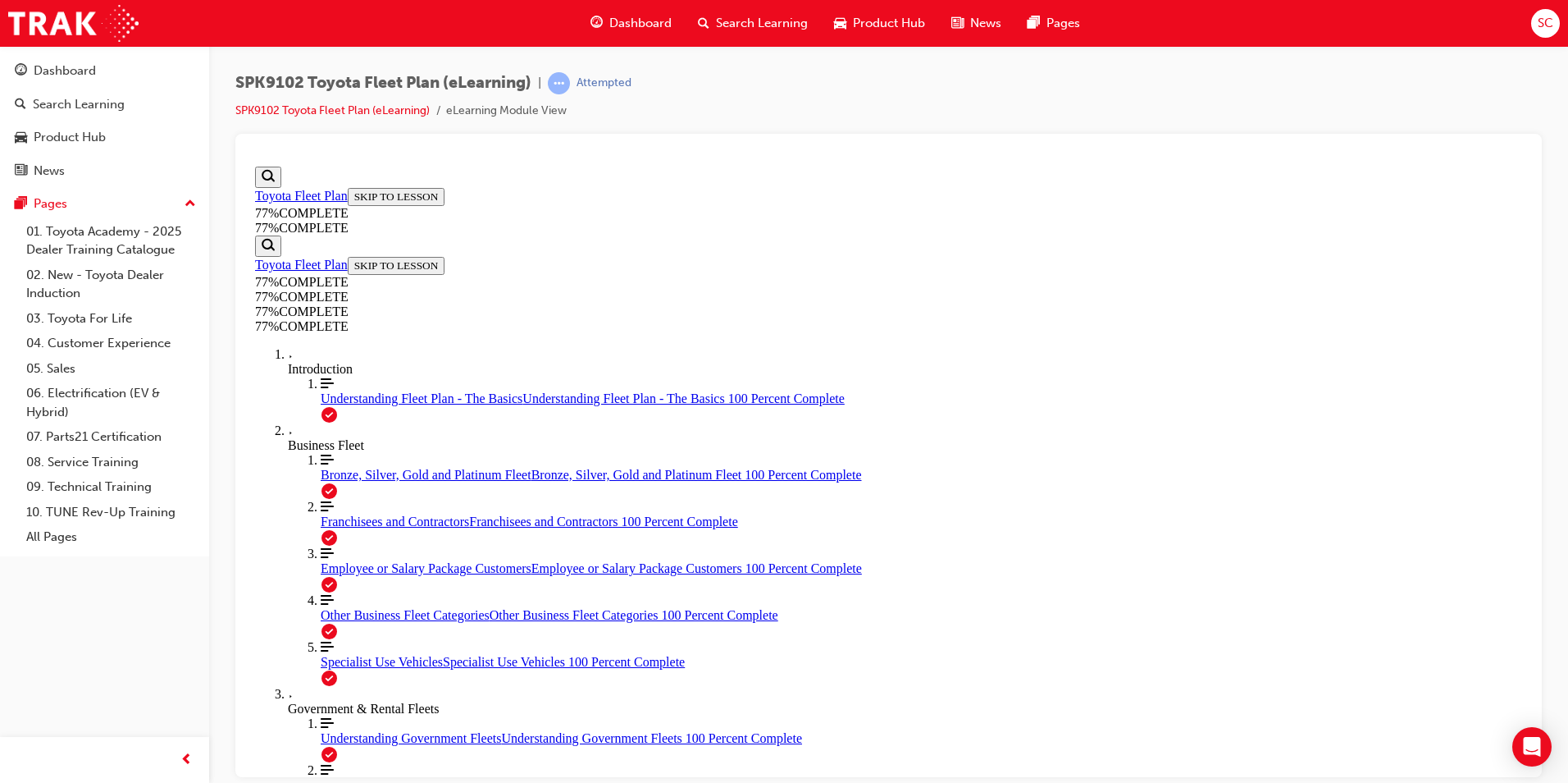
drag, startPoint x: 1417, startPoint y: 298, endPoint x: 1374, endPoint y: 387, distance: 98.8
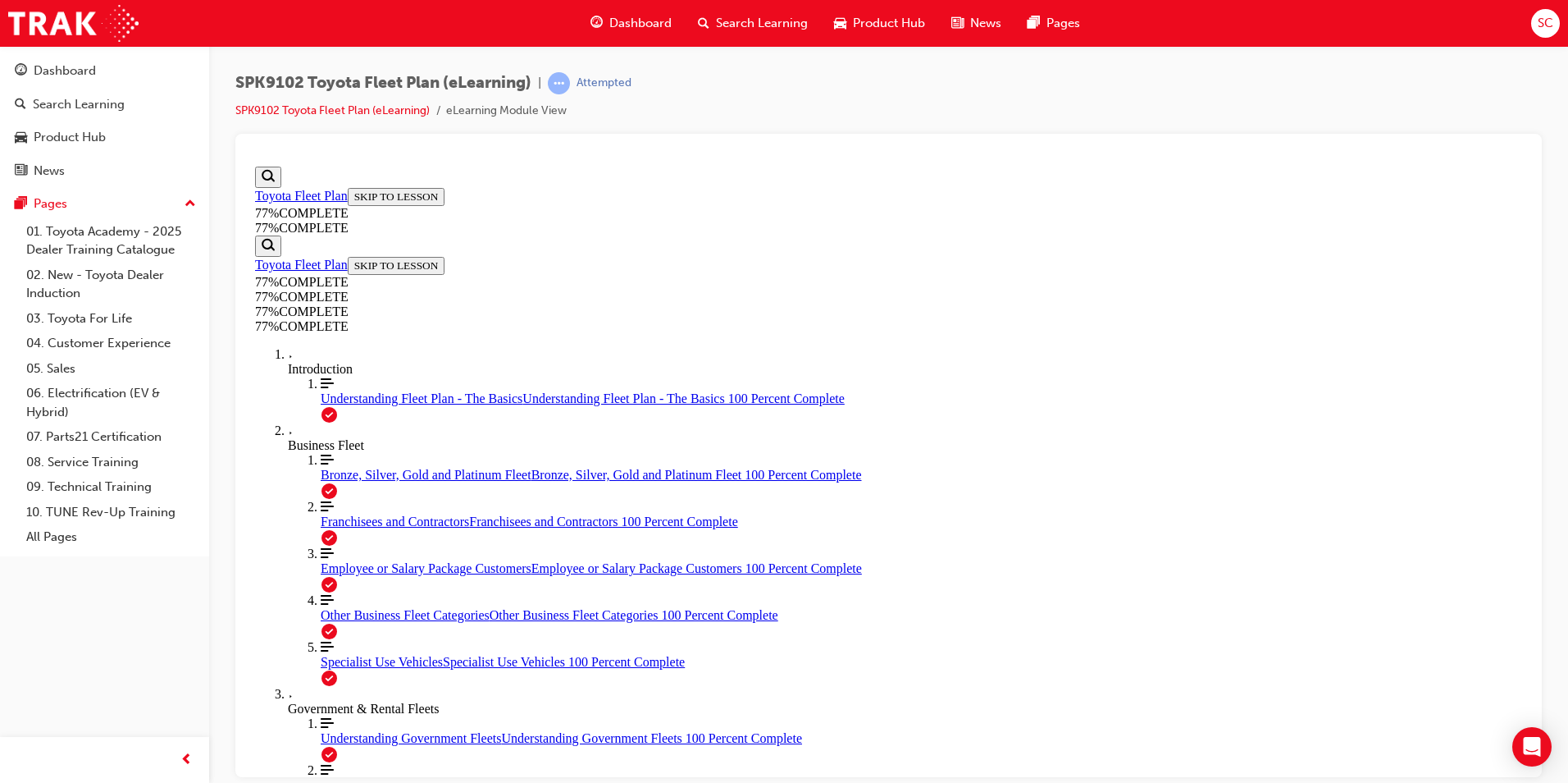
drag, startPoint x: 776, startPoint y: 439, endPoint x: 929, endPoint y: 371, distance: 167.4
drag, startPoint x: 929, startPoint y: 371, endPoint x: 946, endPoint y: 425, distance: 56.6
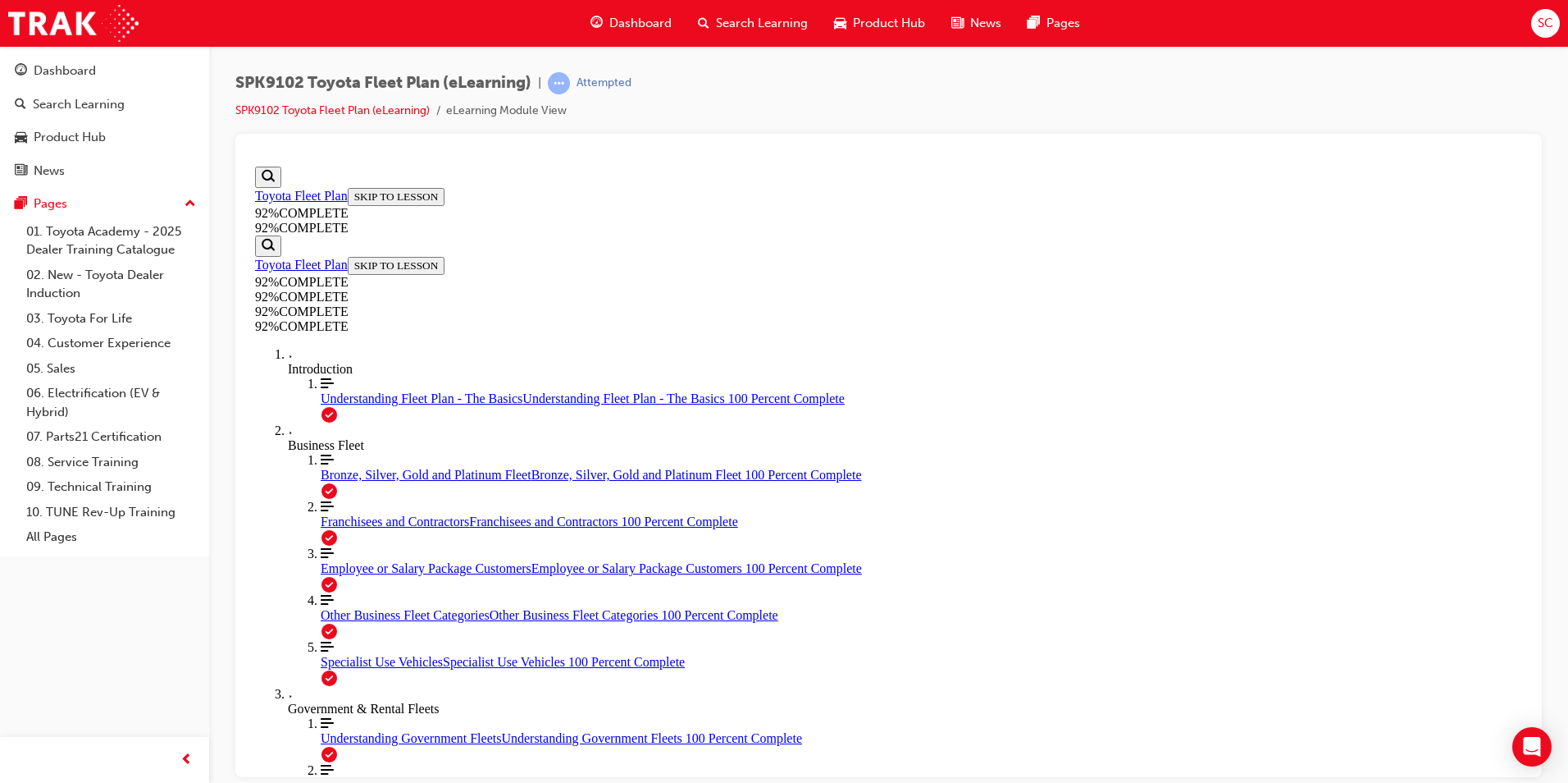
drag, startPoint x: 818, startPoint y: 529, endPoint x: 1003, endPoint y: 611, distance: 202.4
drag, startPoint x: 853, startPoint y: 532, endPoint x: 952, endPoint y: 462, distance: 121.2
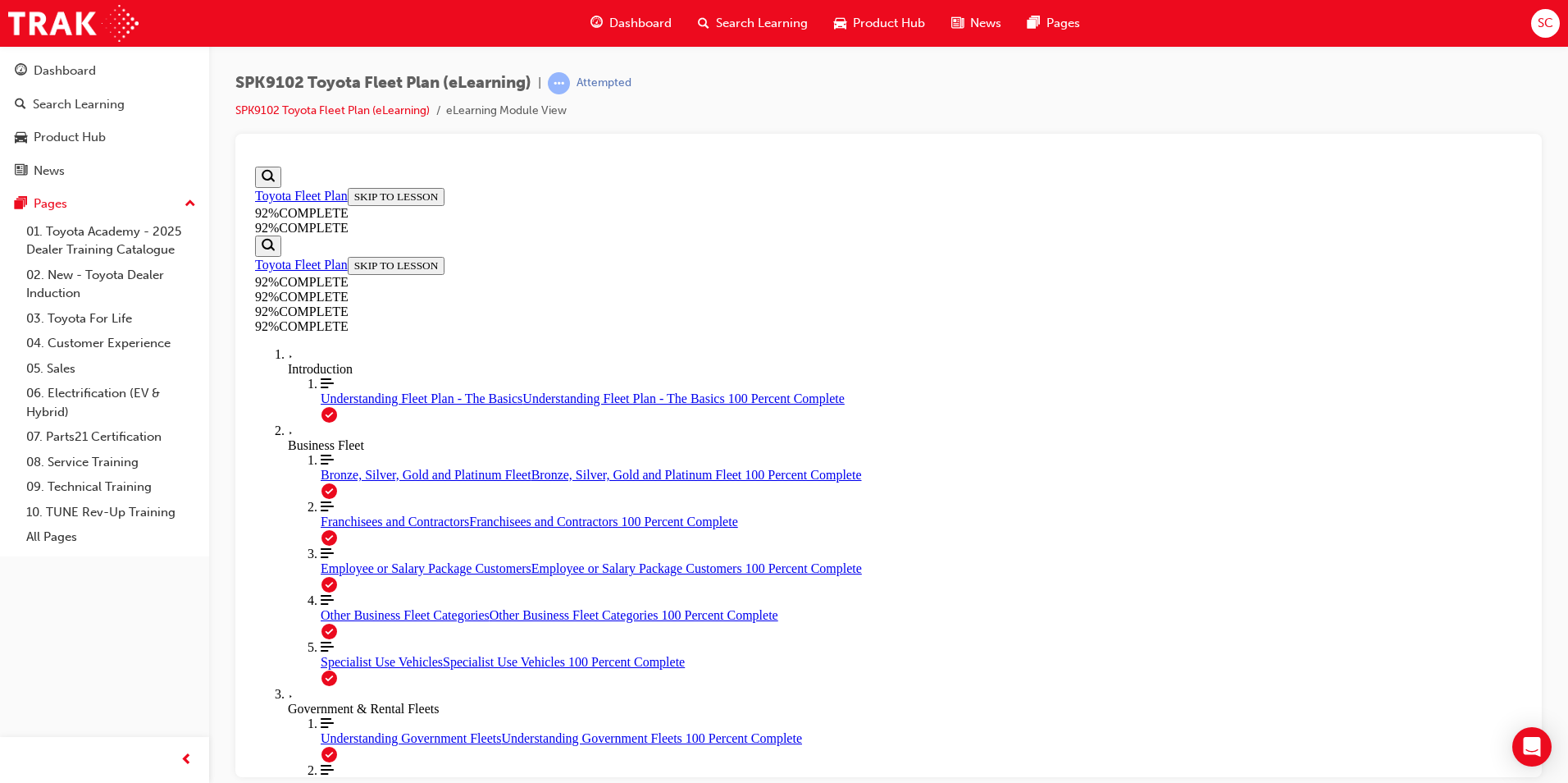
drag, startPoint x: 853, startPoint y: 532, endPoint x: 942, endPoint y: 534, distance: 89.0
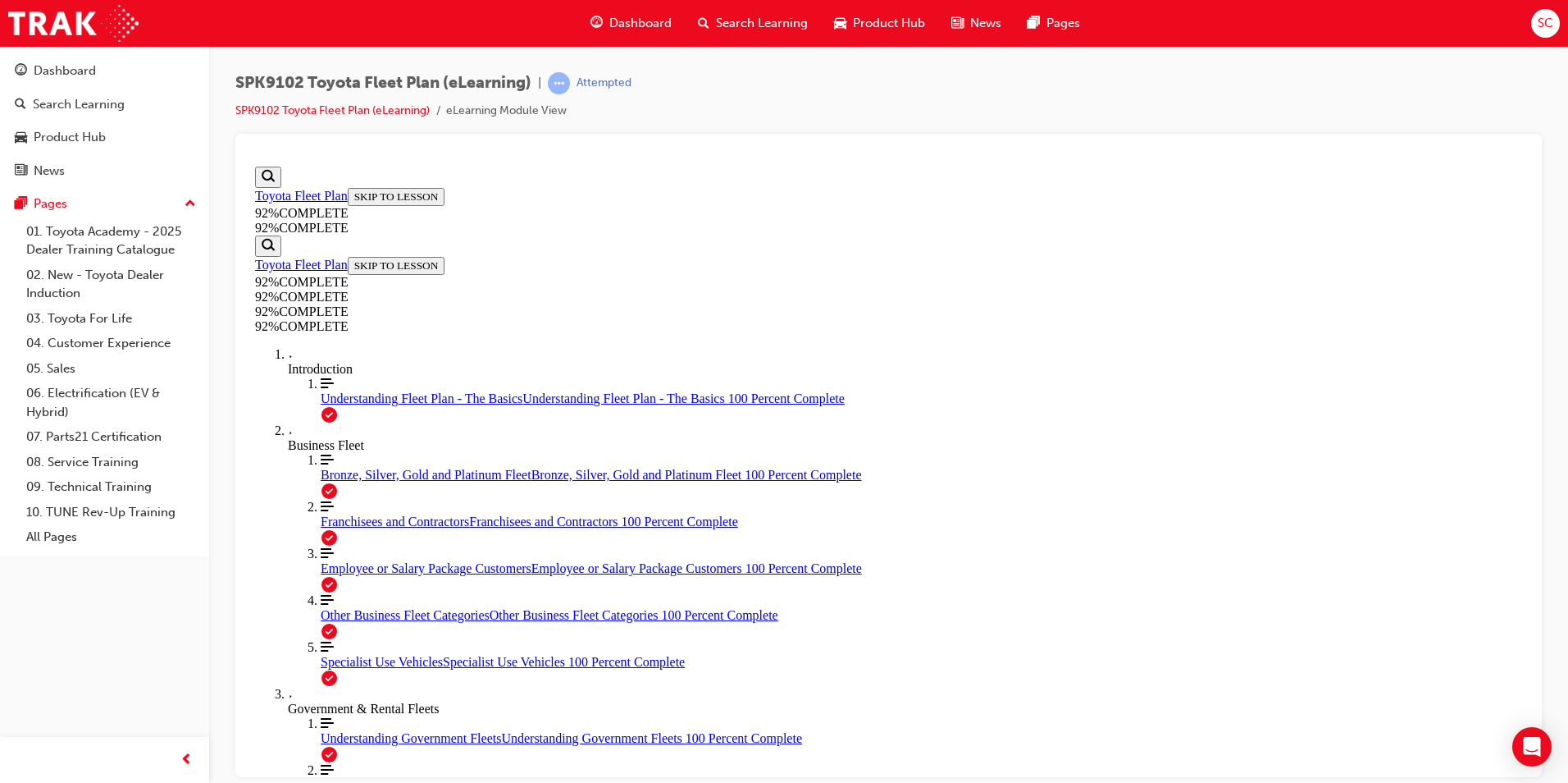
scroll to position [142, 0]
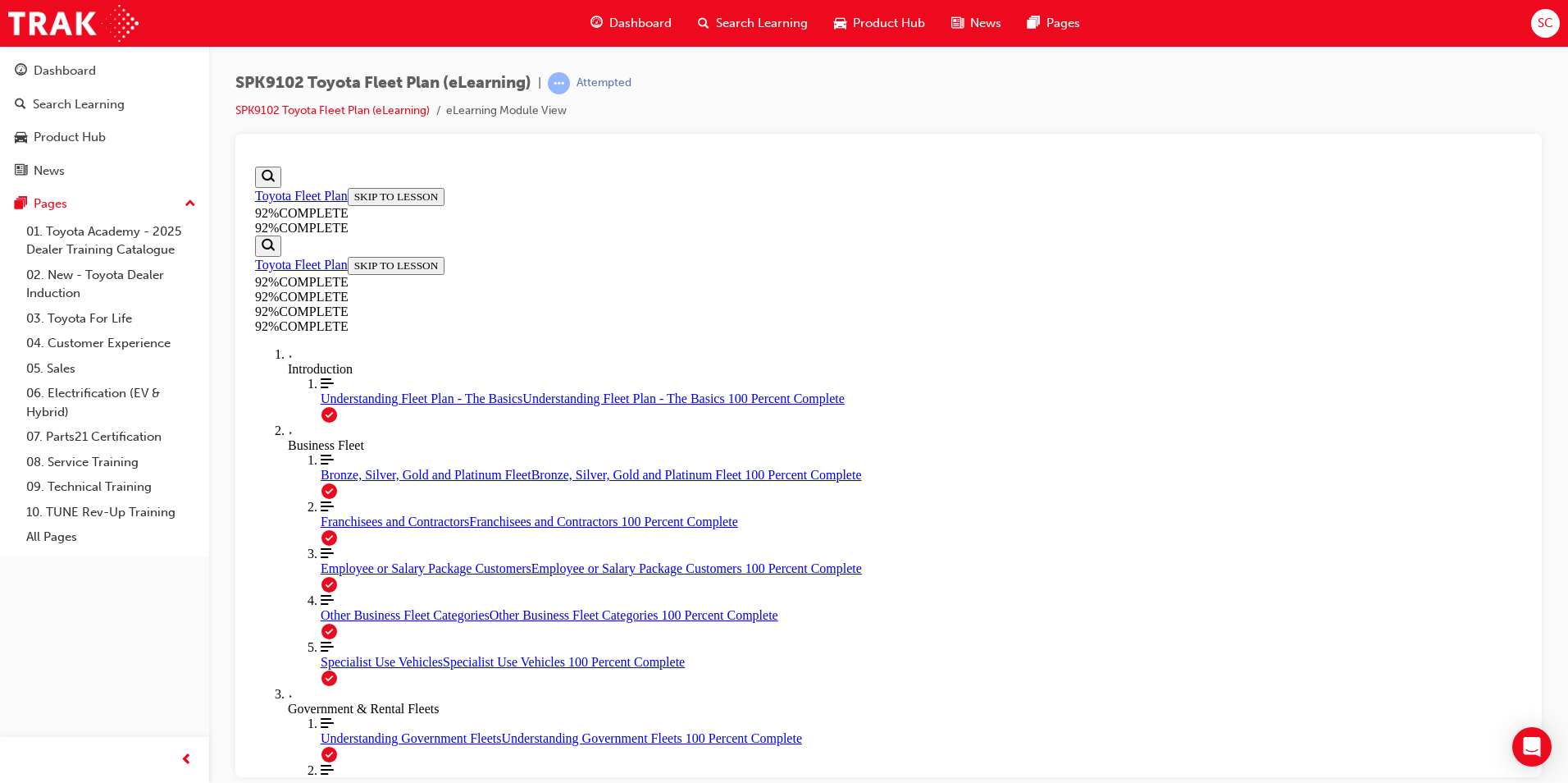
scroll to position [59, 0]
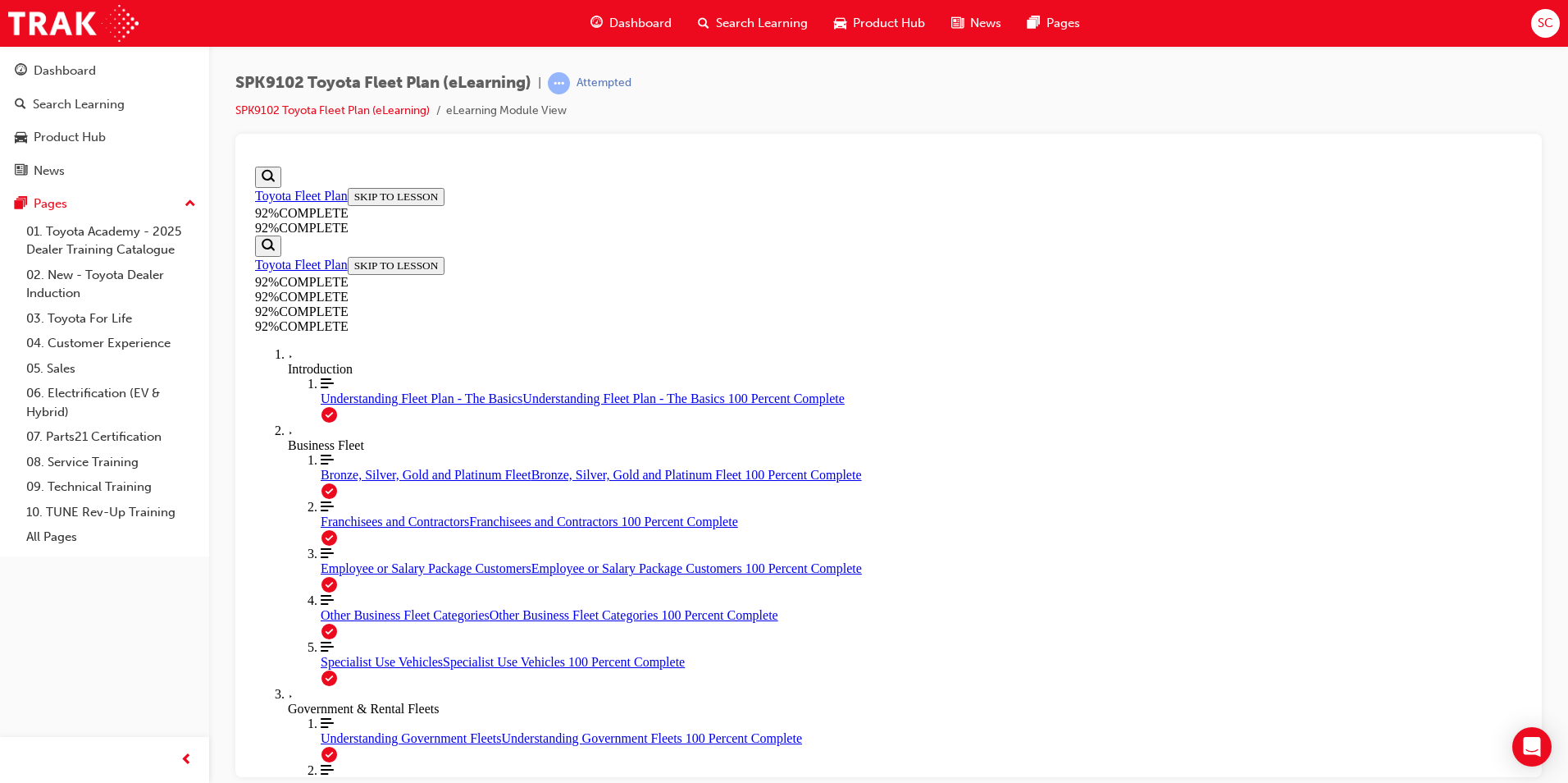
scroll to position [60, 0]
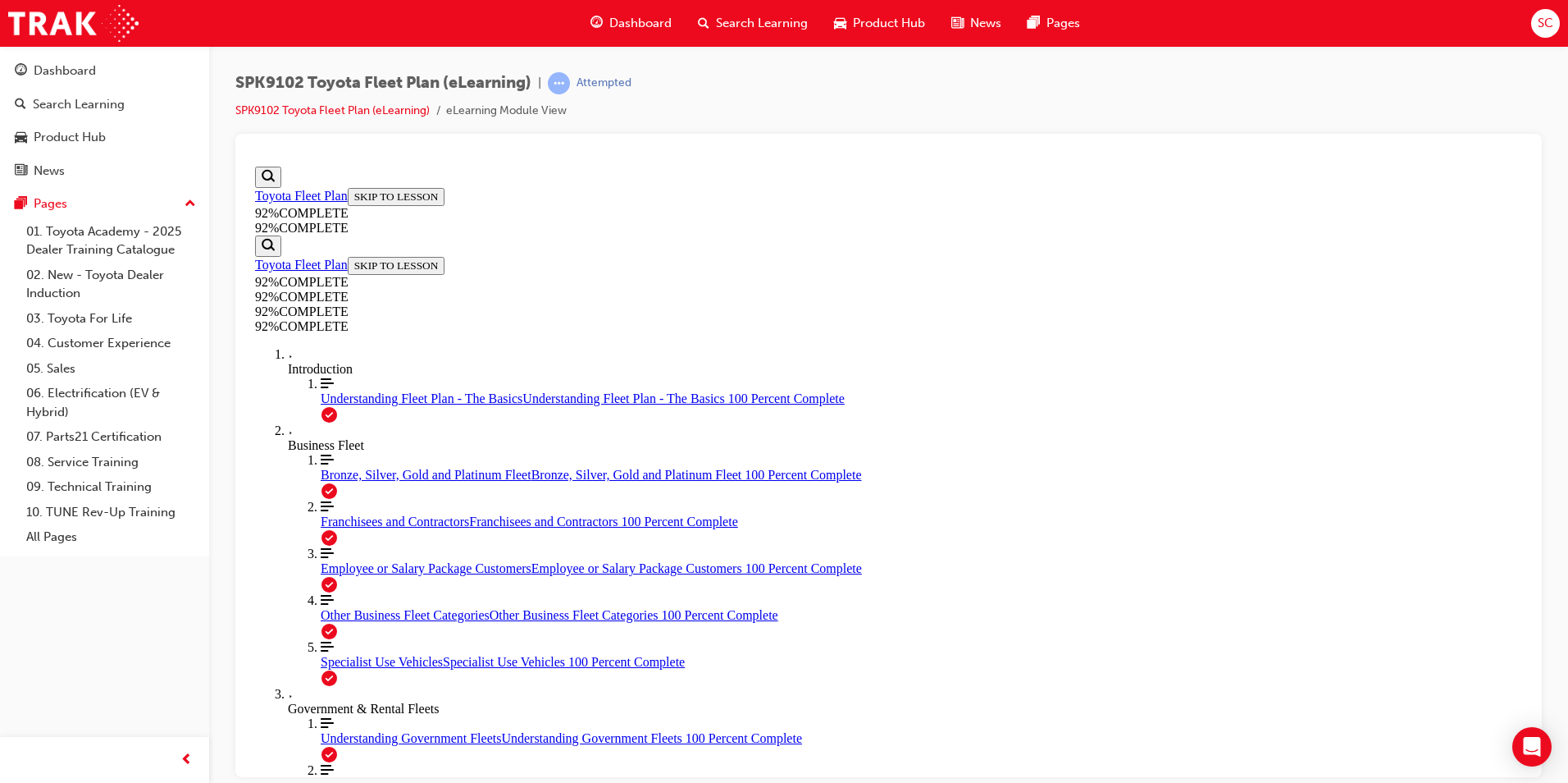
scroll to position [142, 0]
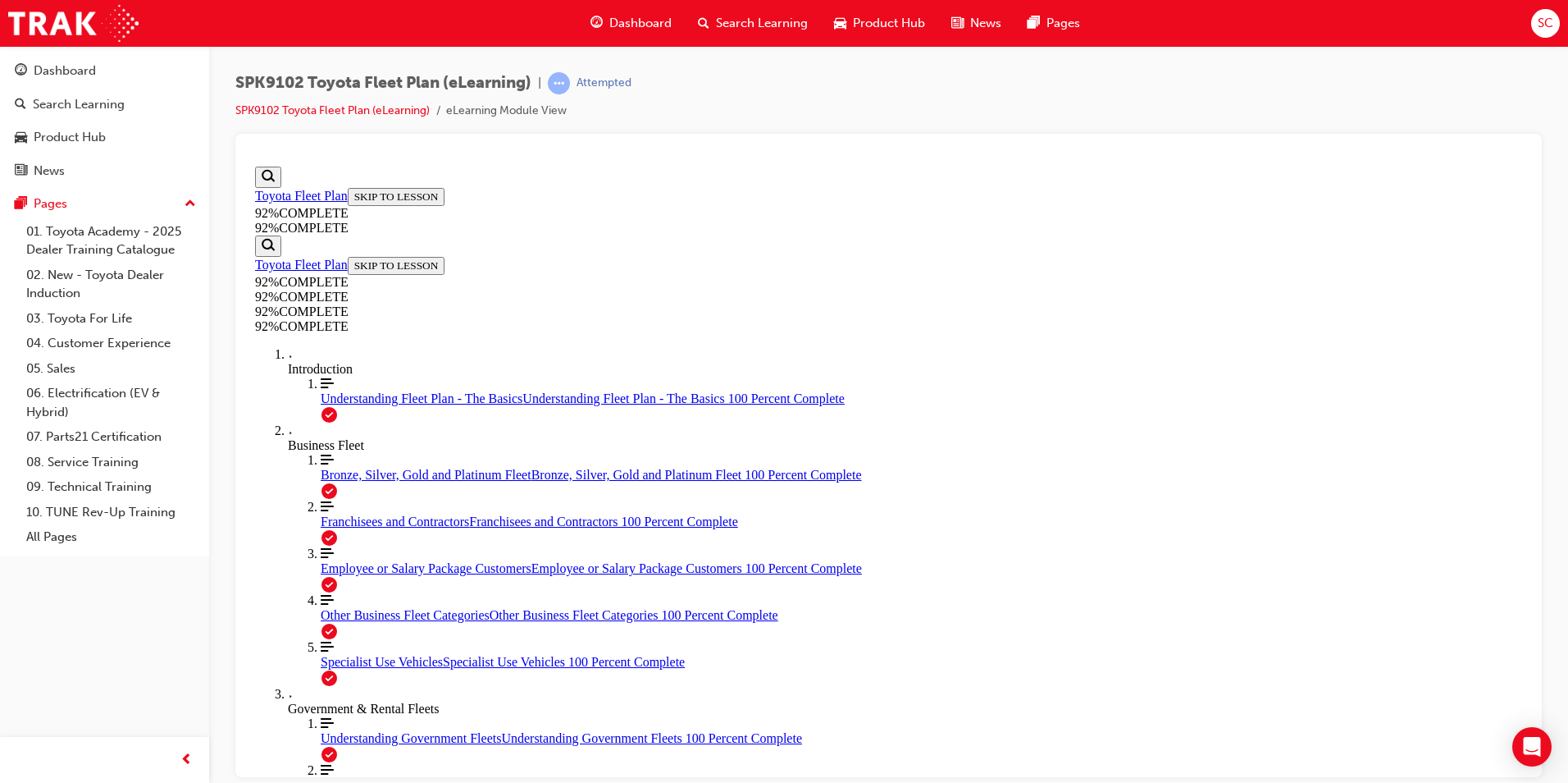
drag, startPoint x: 770, startPoint y: 436, endPoint x: 737, endPoint y: 428, distance: 34.0
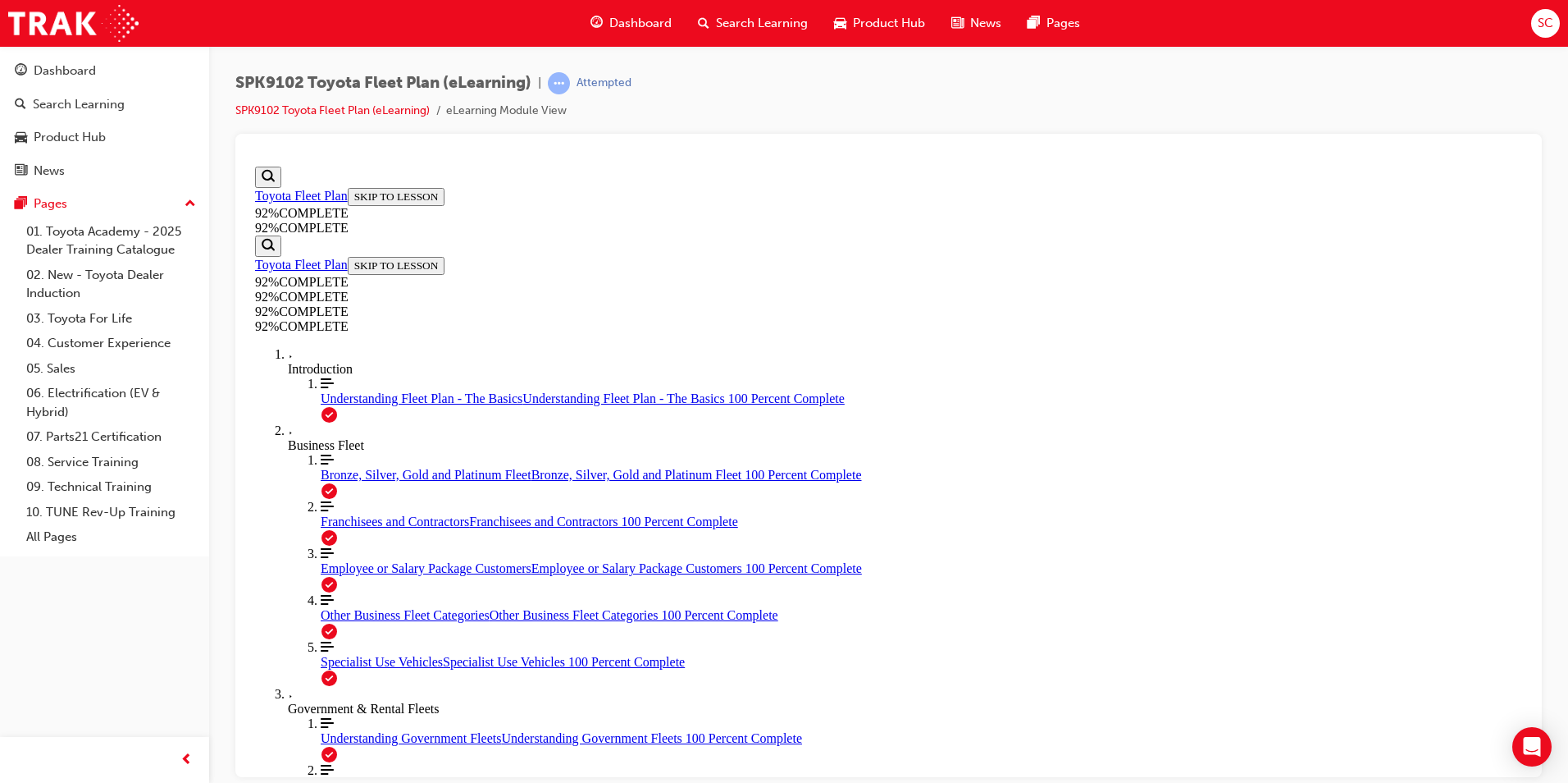
drag, startPoint x: 784, startPoint y: 355, endPoint x: 725, endPoint y: 329, distance: 64.5
drag, startPoint x: 725, startPoint y: 329, endPoint x: 811, endPoint y: 365, distance: 93.2
